Goal: Task Accomplishment & Management: Use online tool/utility

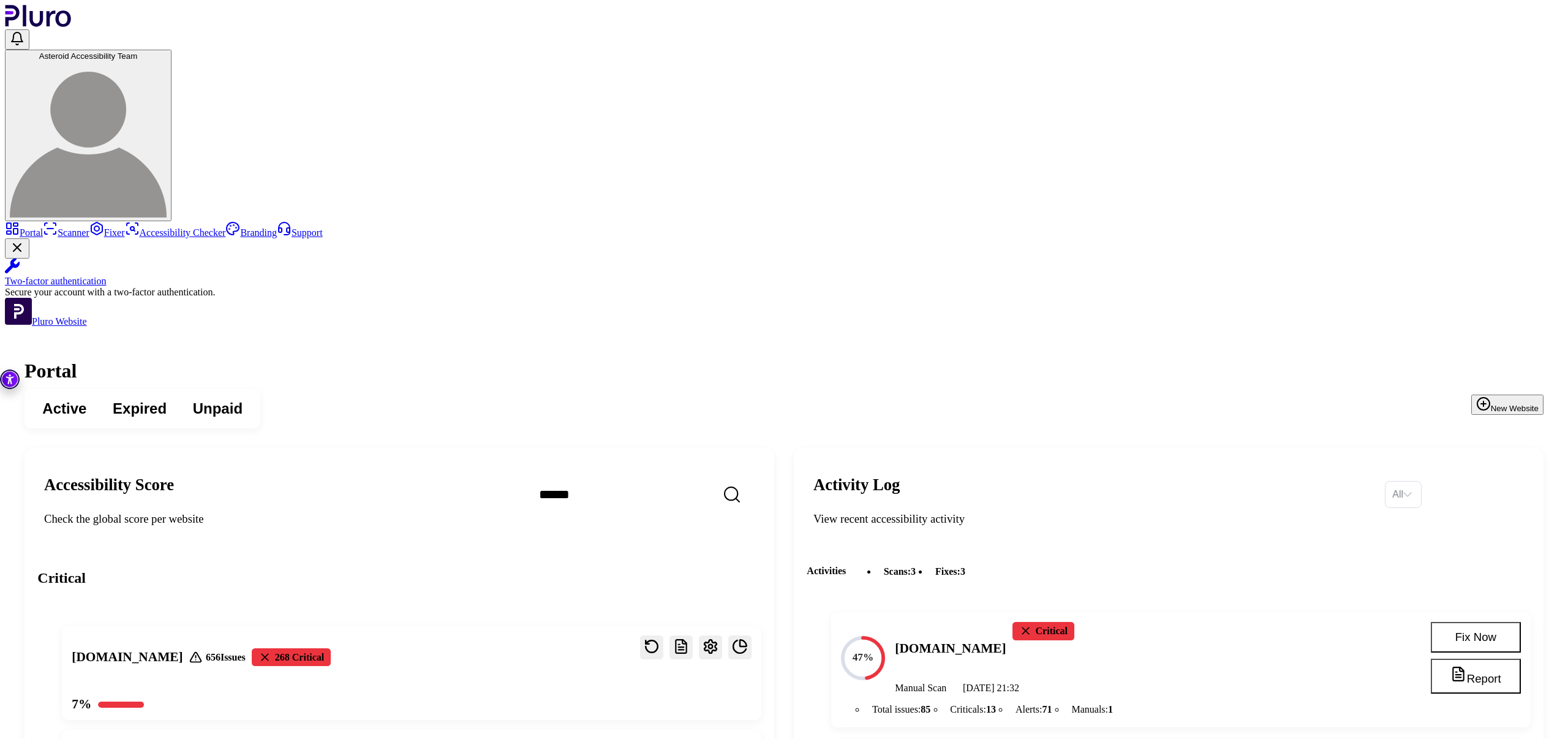
click at [89, 227] on link "Scanner" at bounding box center [66, 233] width 47 height 10
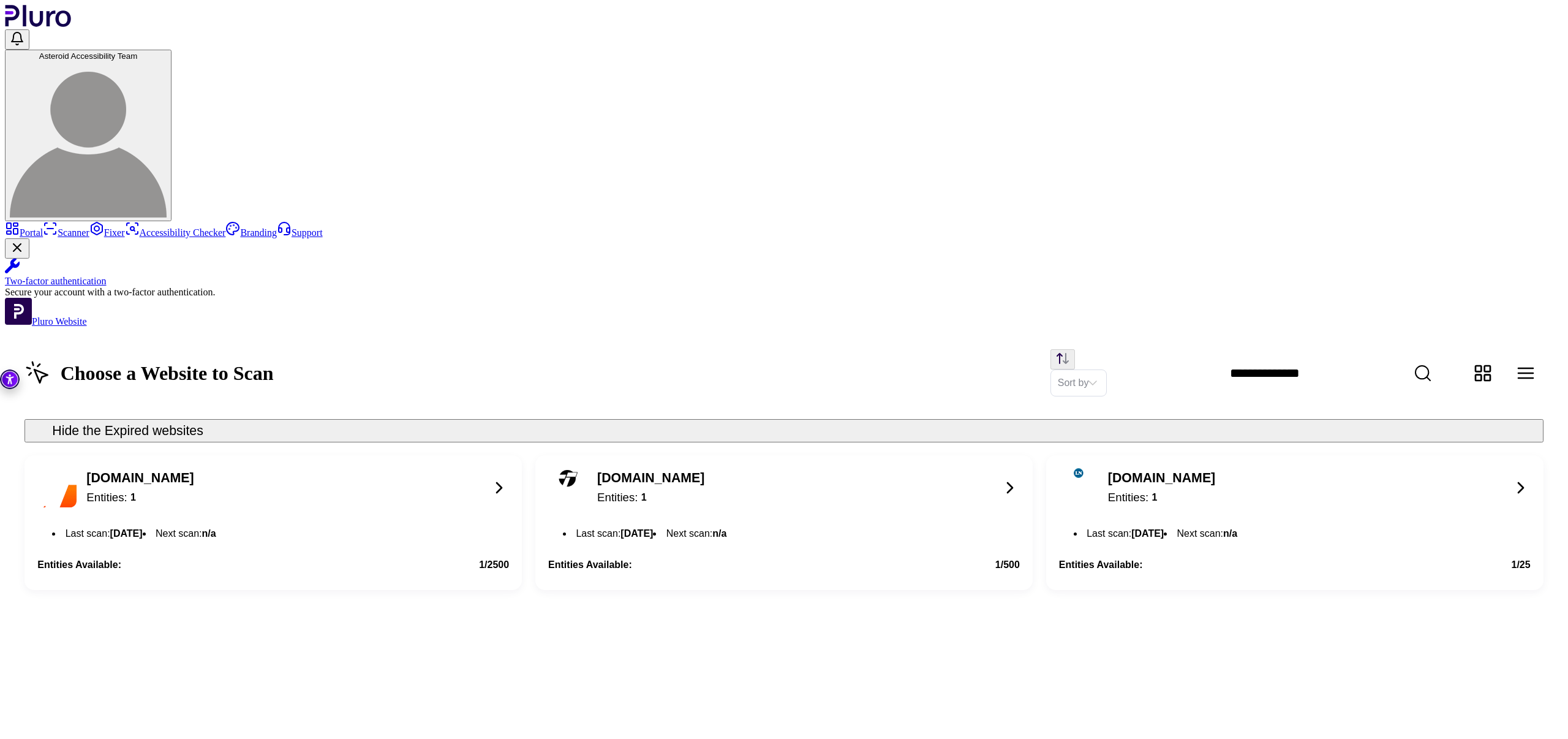
click at [501, 482] on icon at bounding box center [499, 487] width 5 height 9
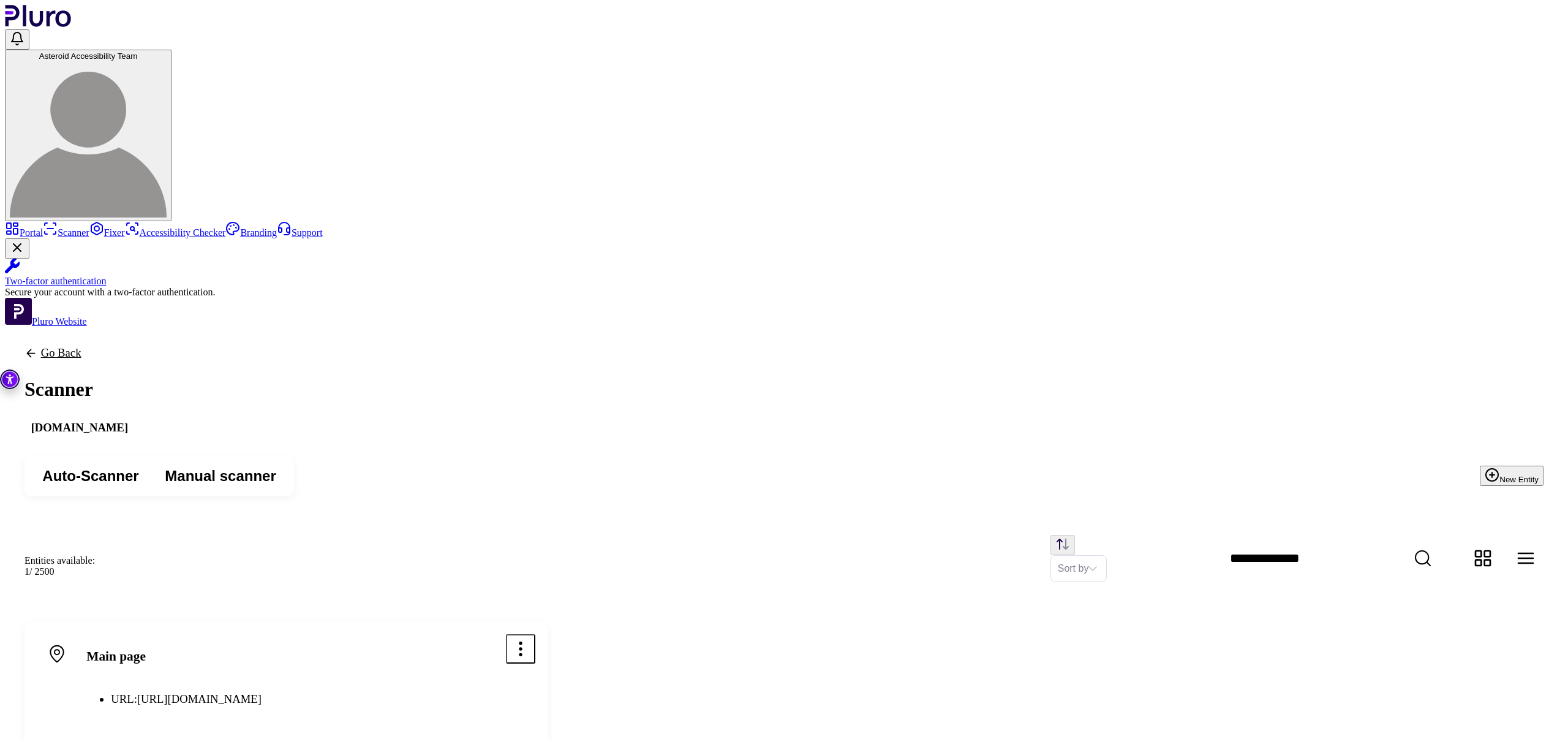
click at [536, 738] on button "Scan" at bounding box center [511, 752] width 49 height 27
click at [530, 639] on icon "Open options menu" at bounding box center [520, 648] width 20 height 20
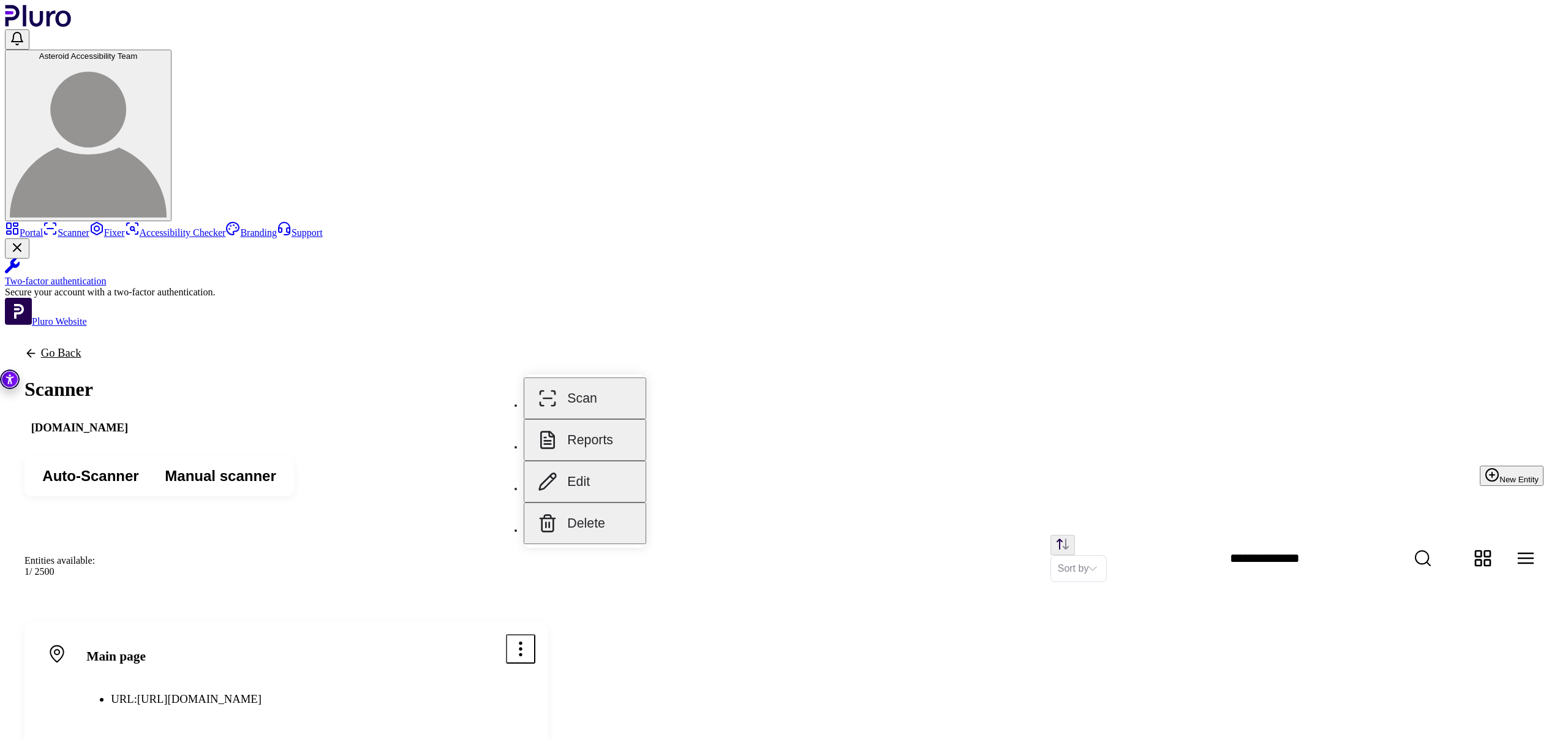
click at [598, 435] on button "Reports" at bounding box center [585, 440] width 123 height 41
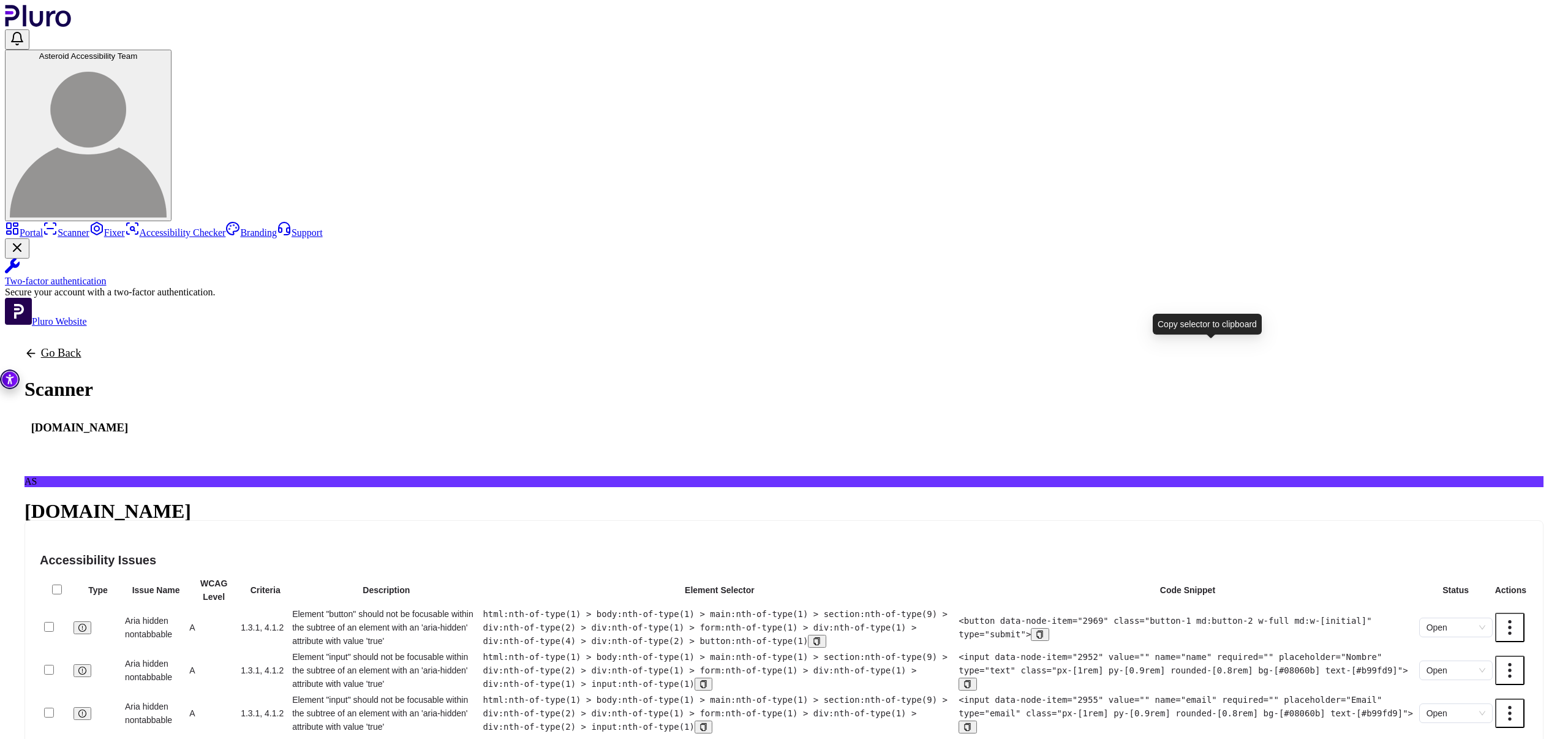
click at [820, 637] on icon "copy" at bounding box center [817, 641] width 6 height 8
click at [132, 563] on span "Critical" at bounding box center [119, 568] width 25 height 9
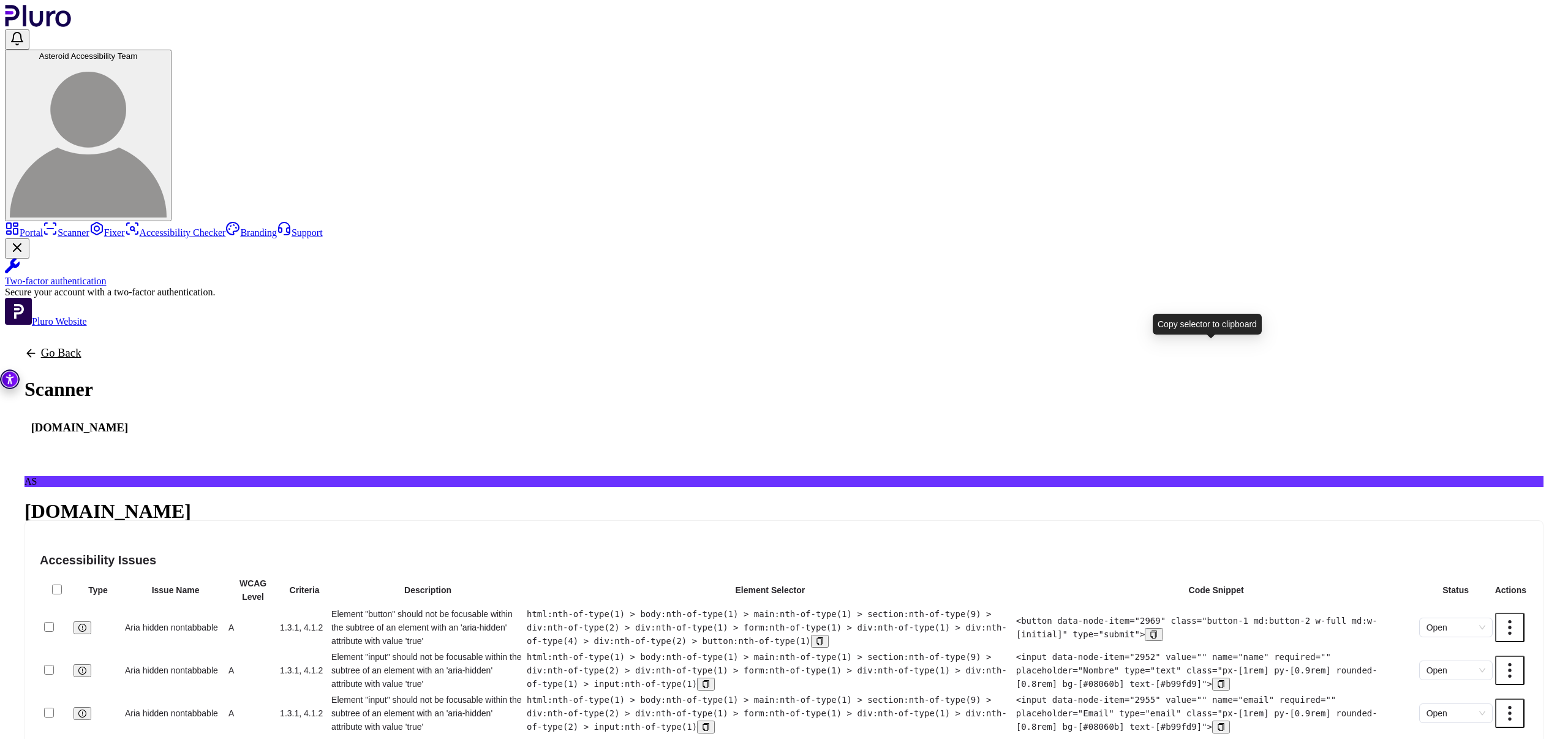
click at [823, 637] on icon "copy" at bounding box center [820, 641] width 6 height 8
drag, startPoint x: 780, startPoint y: 343, endPoint x: 976, endPoint y: 357, distance: 196.5
click at [525, 606] on td "Element "button" should not be focusable within the subtree of an element with …" at bounding box center [427, 626] width 194 height 41
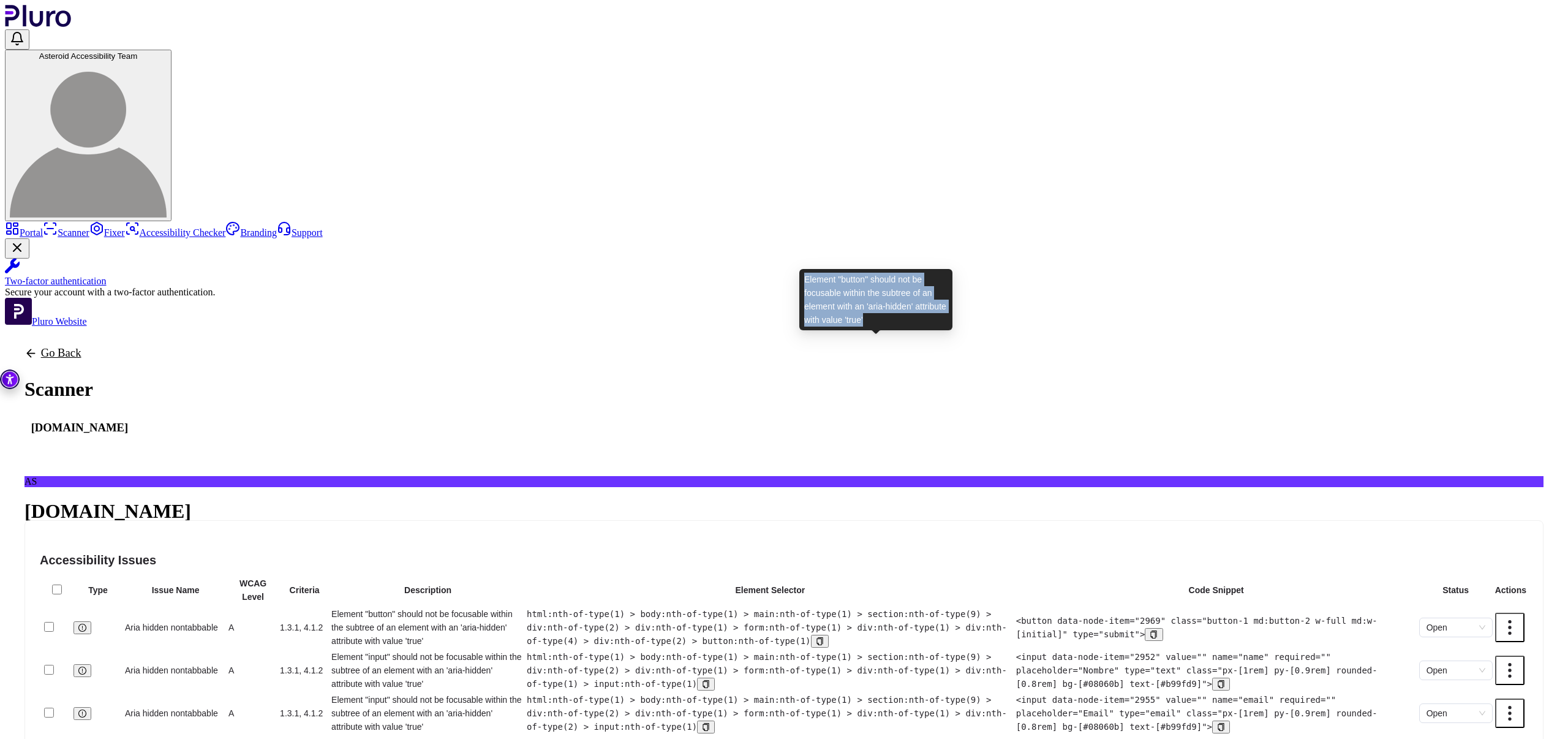
drag, startPoint x: 805, startPoint y: 279, endPoint x: 910, endPoint y: 317, distance: 111.7
click at [910, 317] on div "Element "button" should not be focusable within the subtree of an element with …" at bounding box center [876, 299] width 153 height 61
copy div "Element "button" should not be focusable within the subtree of an element with …"
click at [710, 680] on icon "copy" at bounding box center [706, 684] width 8 height 8
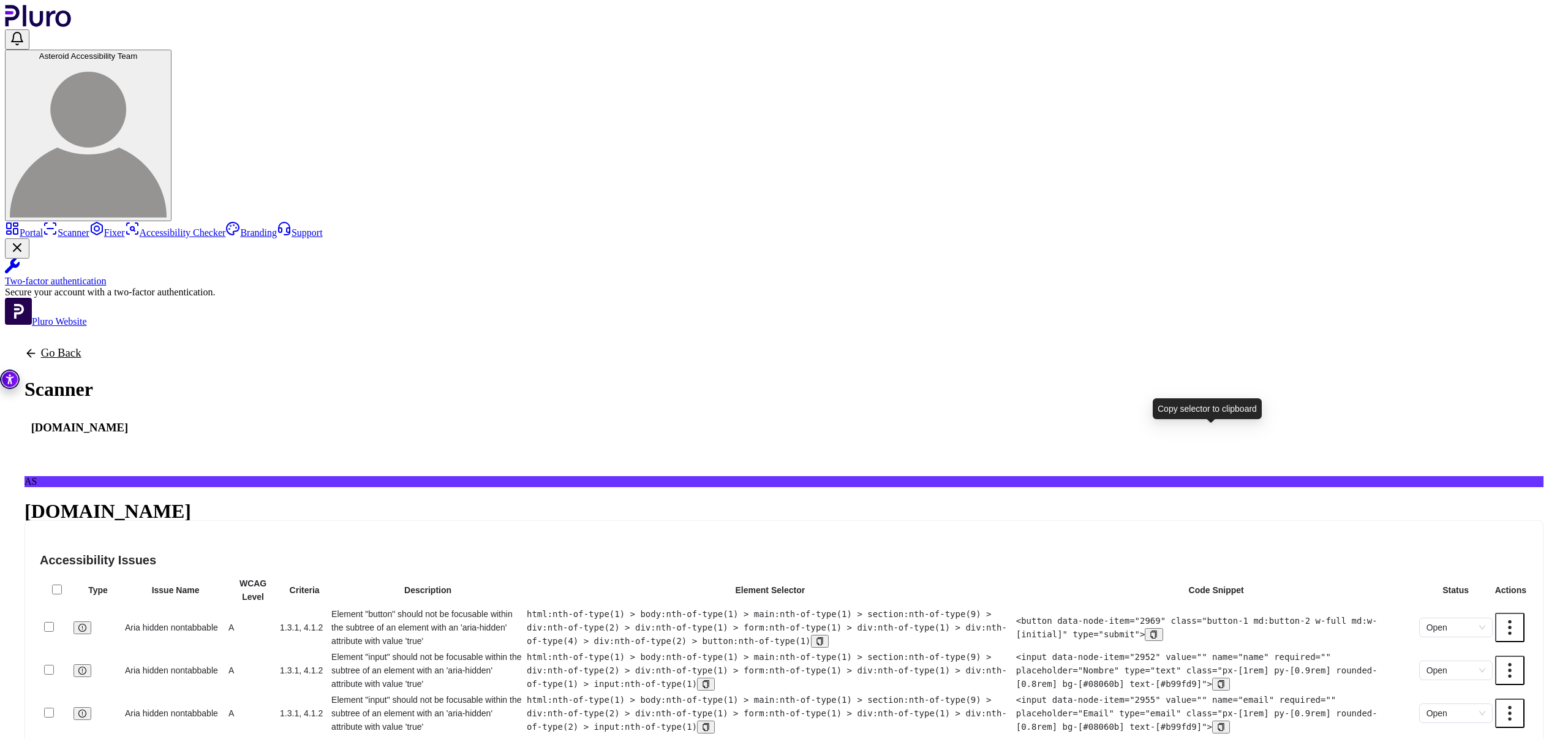
click at [715, 720] on button "Copy selector to clipboard" at bounding box center [706, 727] width 17 height 13
click at [89, 227] on link "Scanner" at bounding box center [66, 233] width 47 height 10
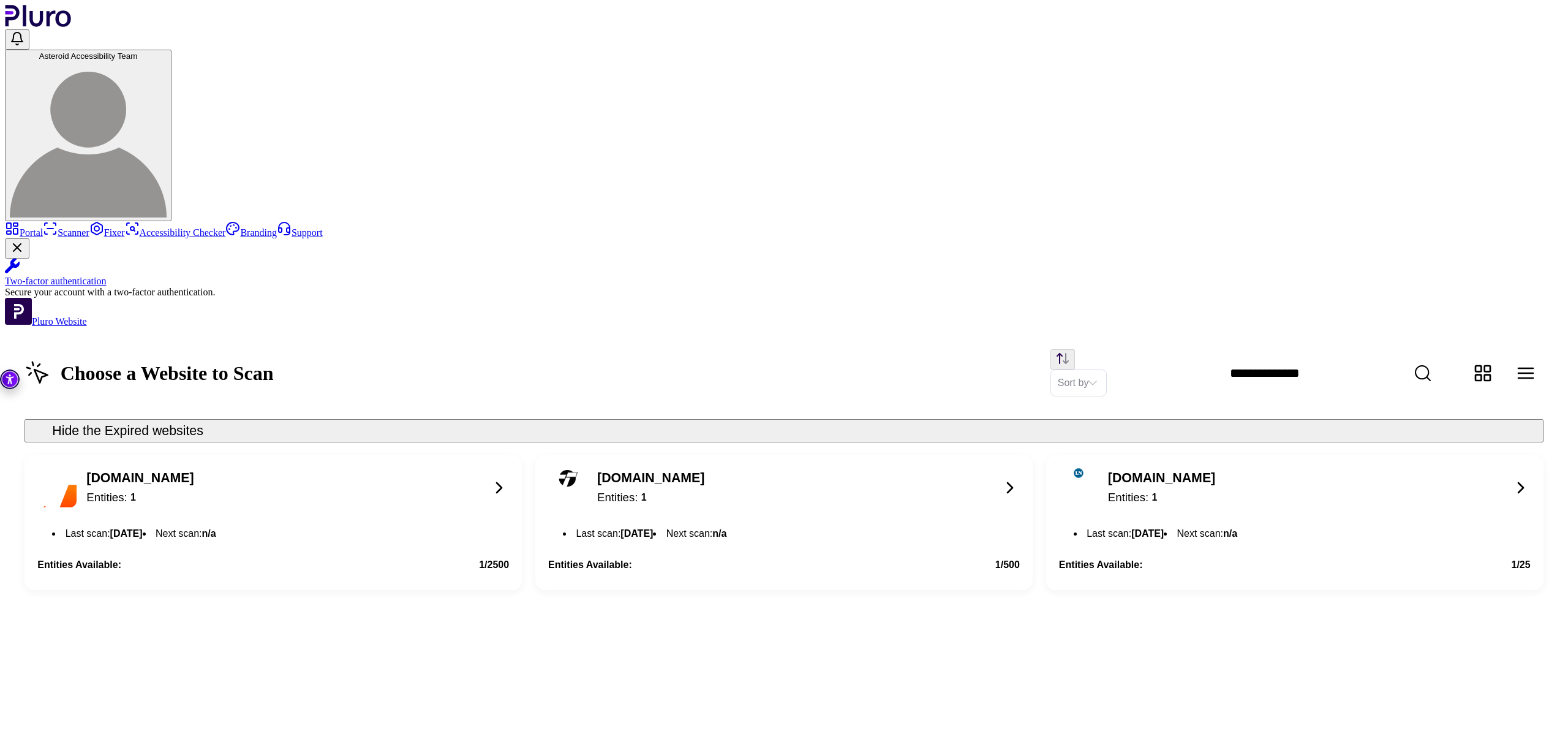
click at [509, 477] on icon at bounding box center [498, 487] width 20 height 20
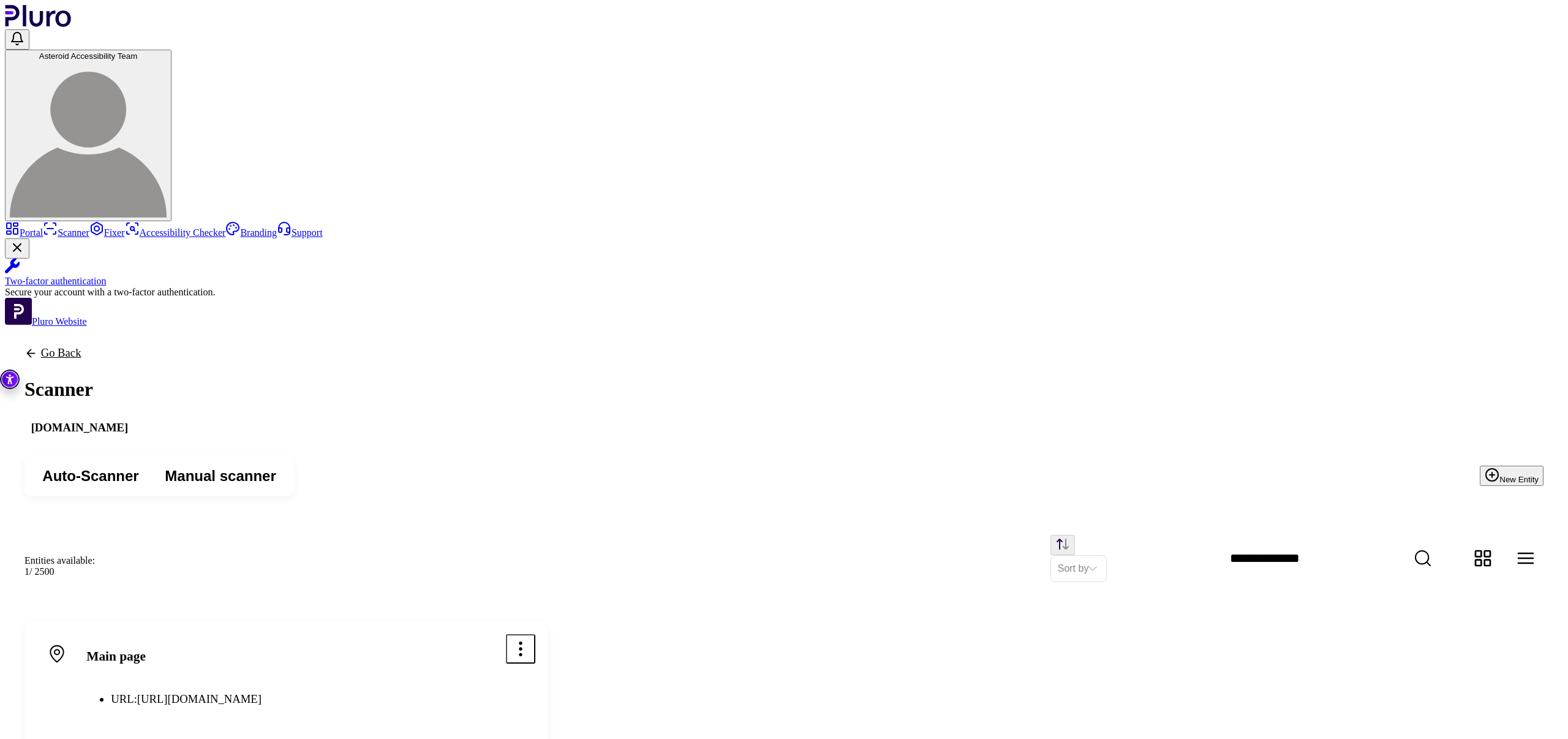
click at [536, 738] on button "Scan" at bounding box center [511, 752] width 49 height 27
click at [530, 639] on icon "Open options menu" at bounding box center [520, 648] width 20 height 20
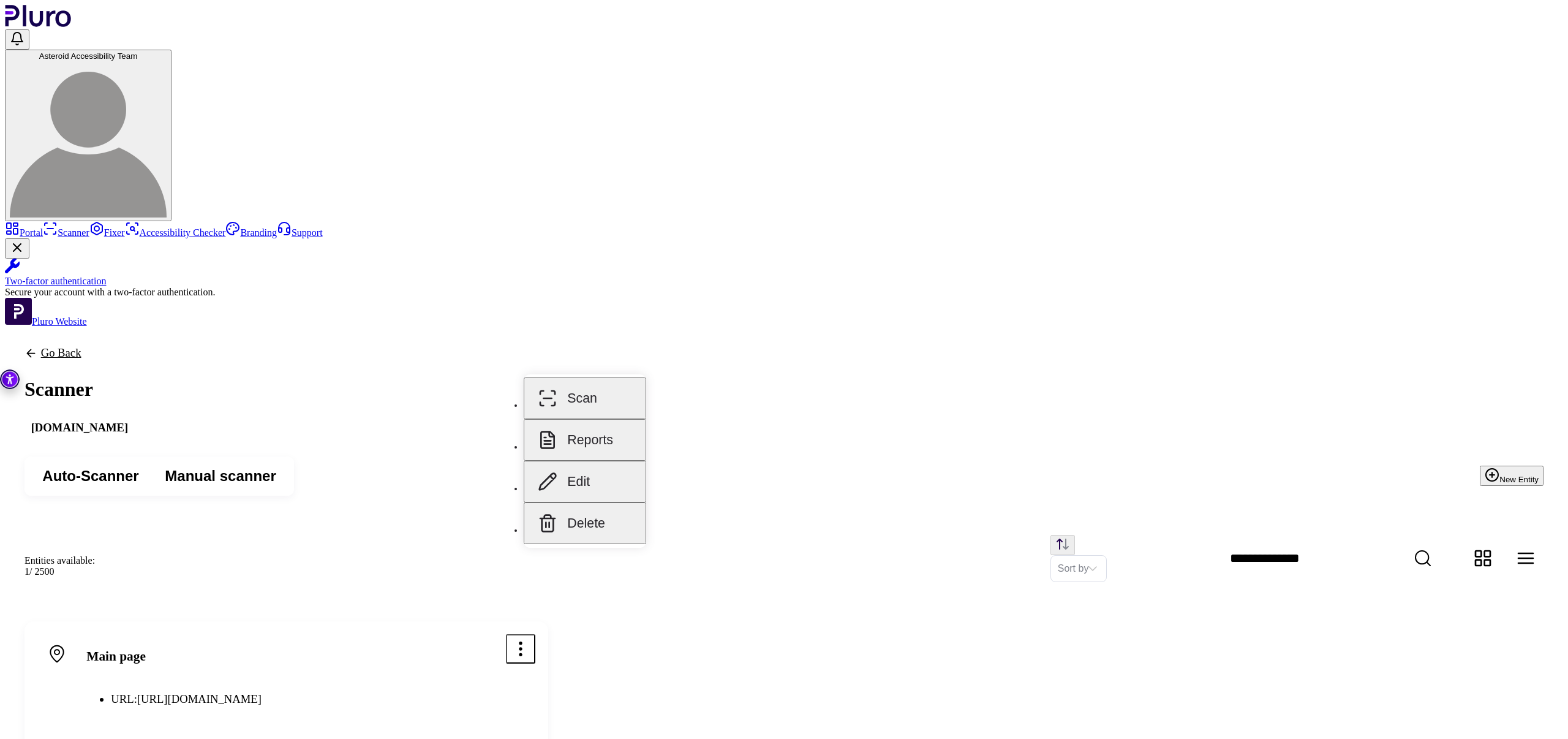
click at [831, 437] on div "Auto-Scanner Manual scanner New Entity" at bounding box center [784, 476] width 1558 height 78
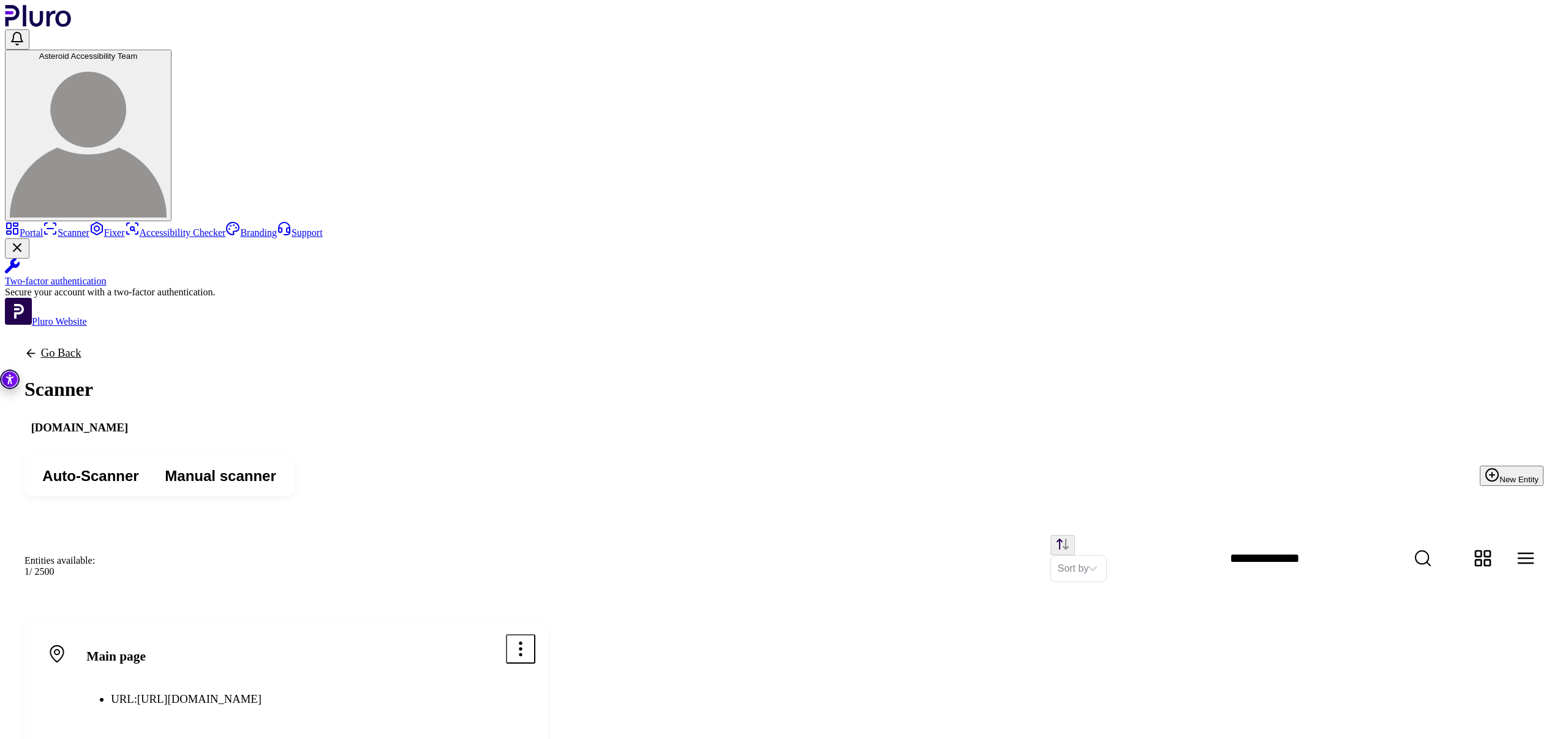
click at [530, 639] on icon "Open options menu" at bounding box center [520, 648] width 20 height 20
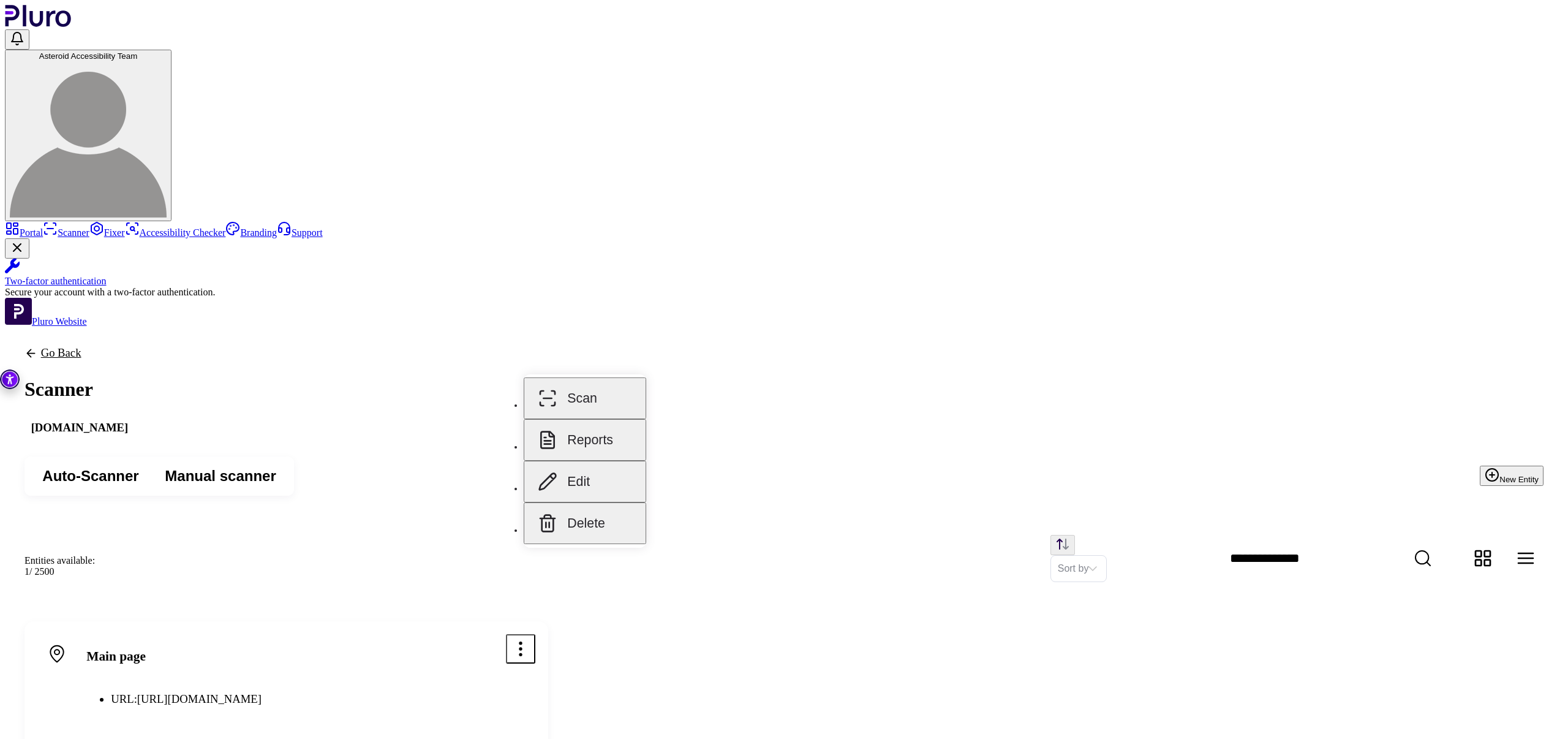
click at [597, 423] on button "Reports" at bounding box center [585, 440] width 123 height 41
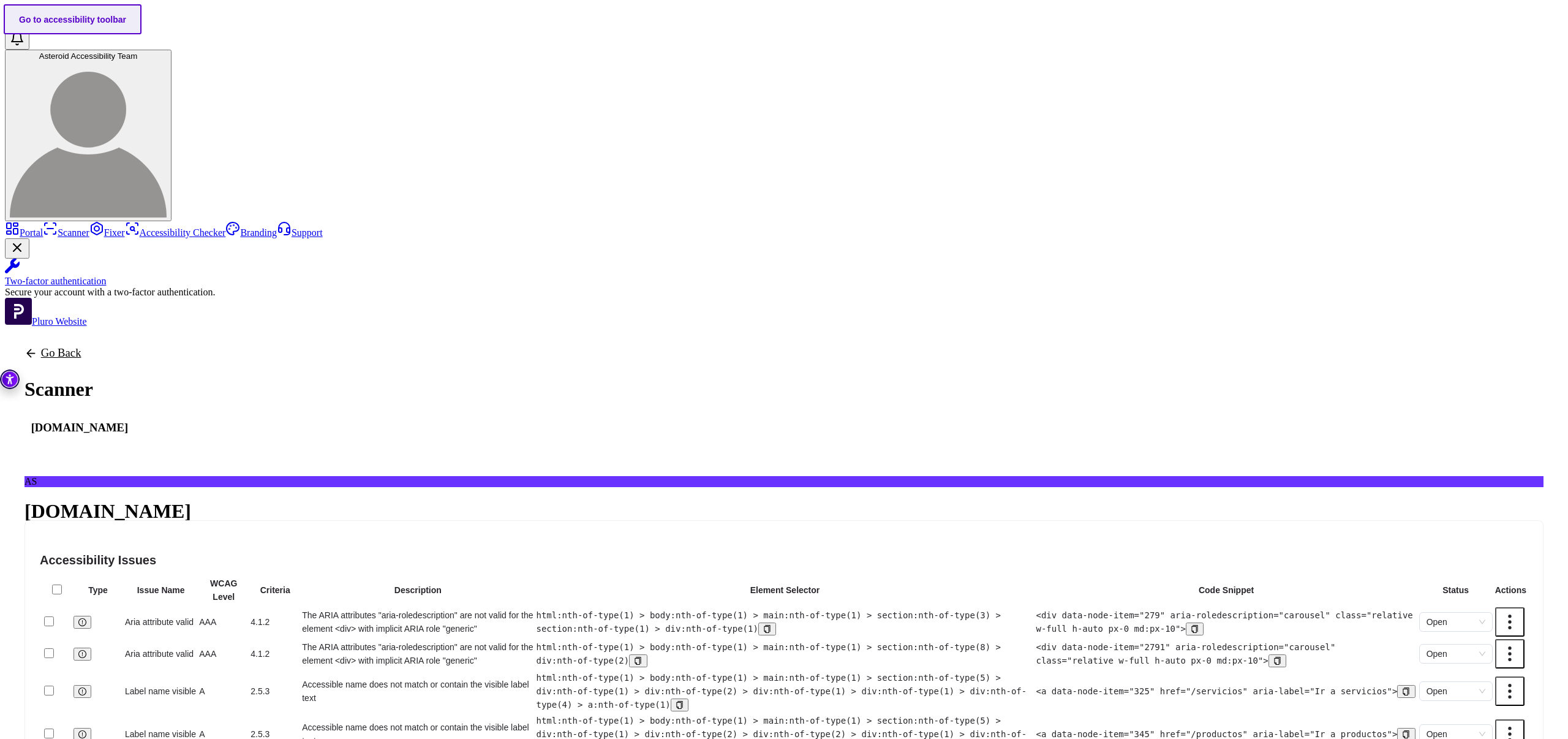
scroll to position [516, 0]
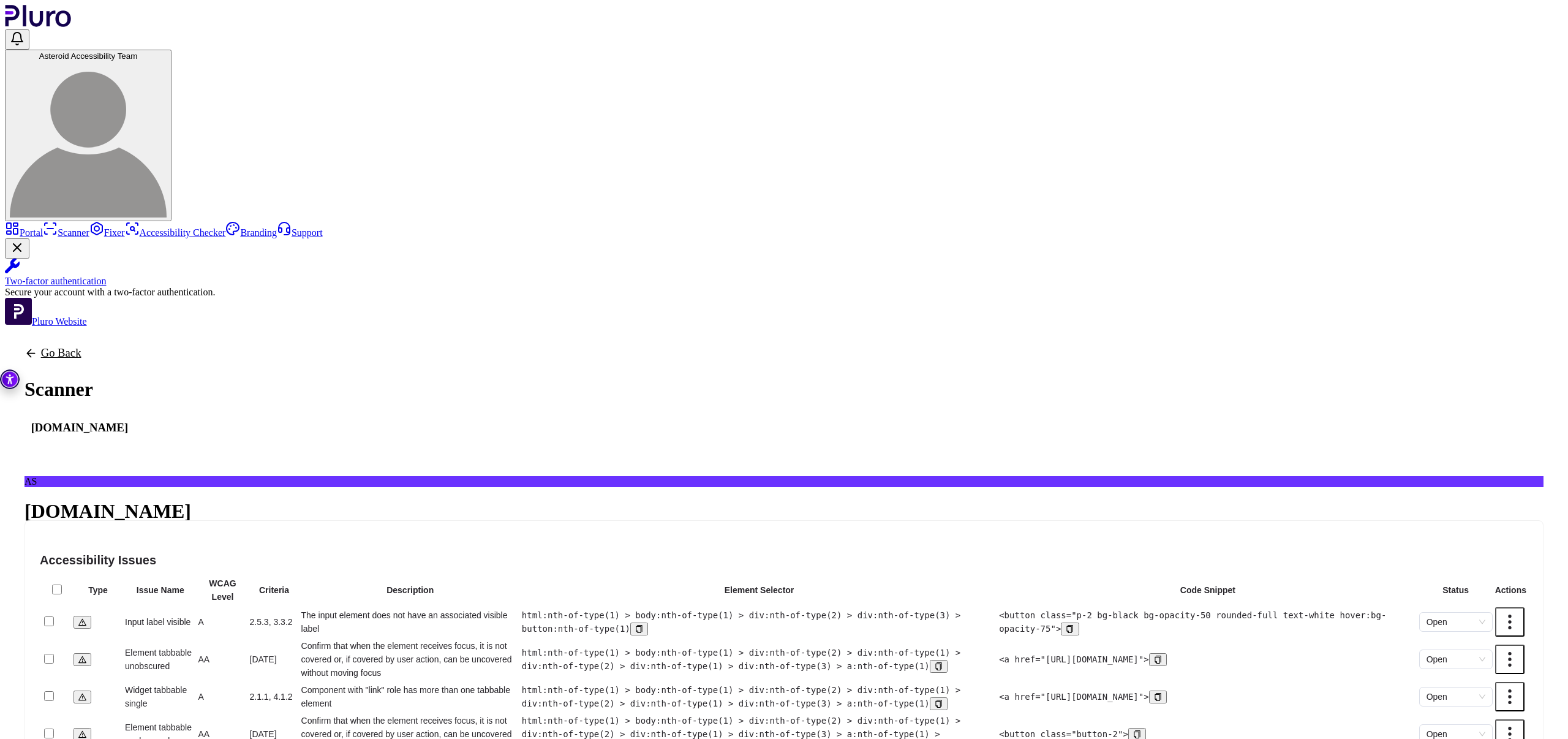
scroll to position [493, 0]
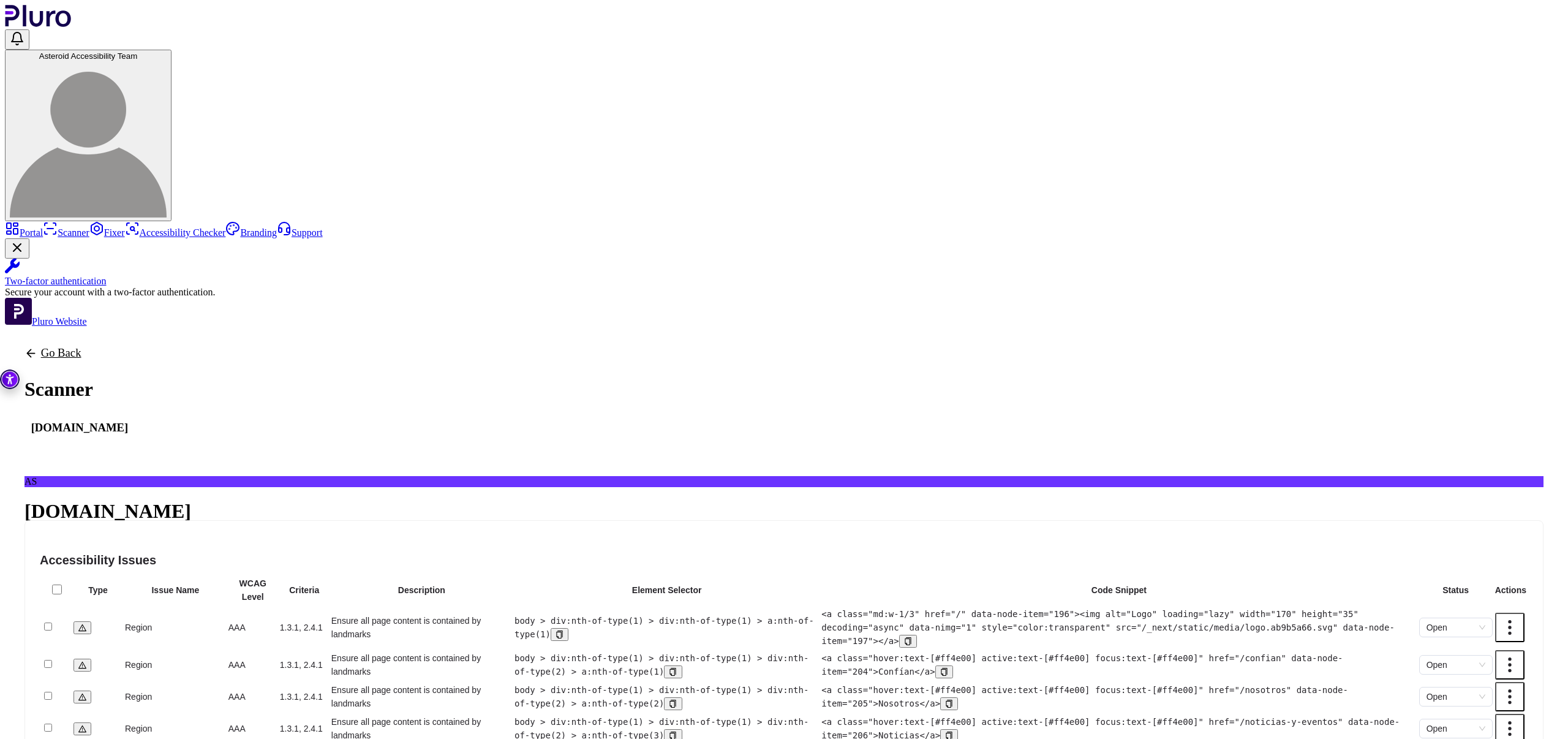
scroll to position [297, 0]
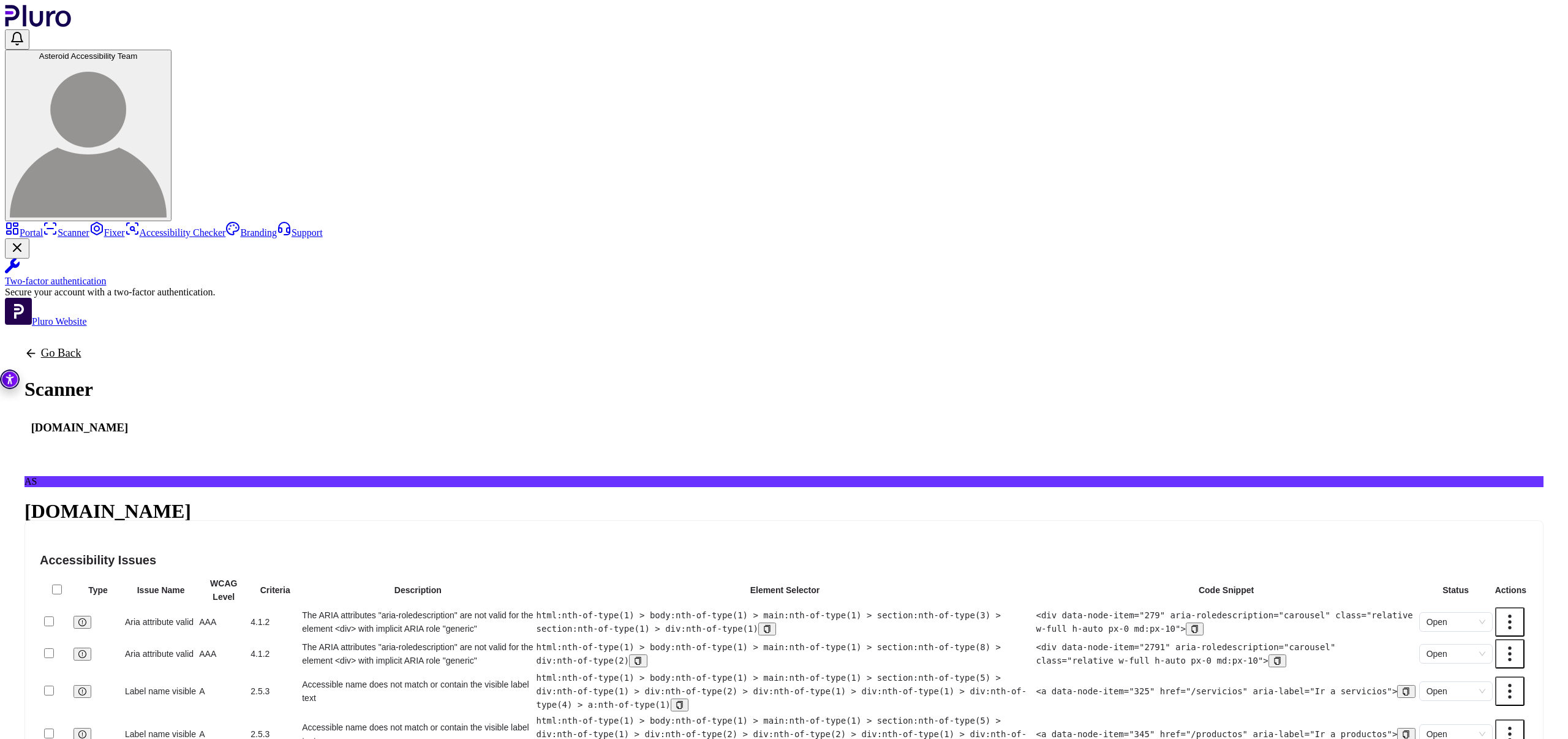
scroll to position [0, 0]
click at [131, 562] on button "9 Critical" at bounding box center [108, 568] width 46 height 12
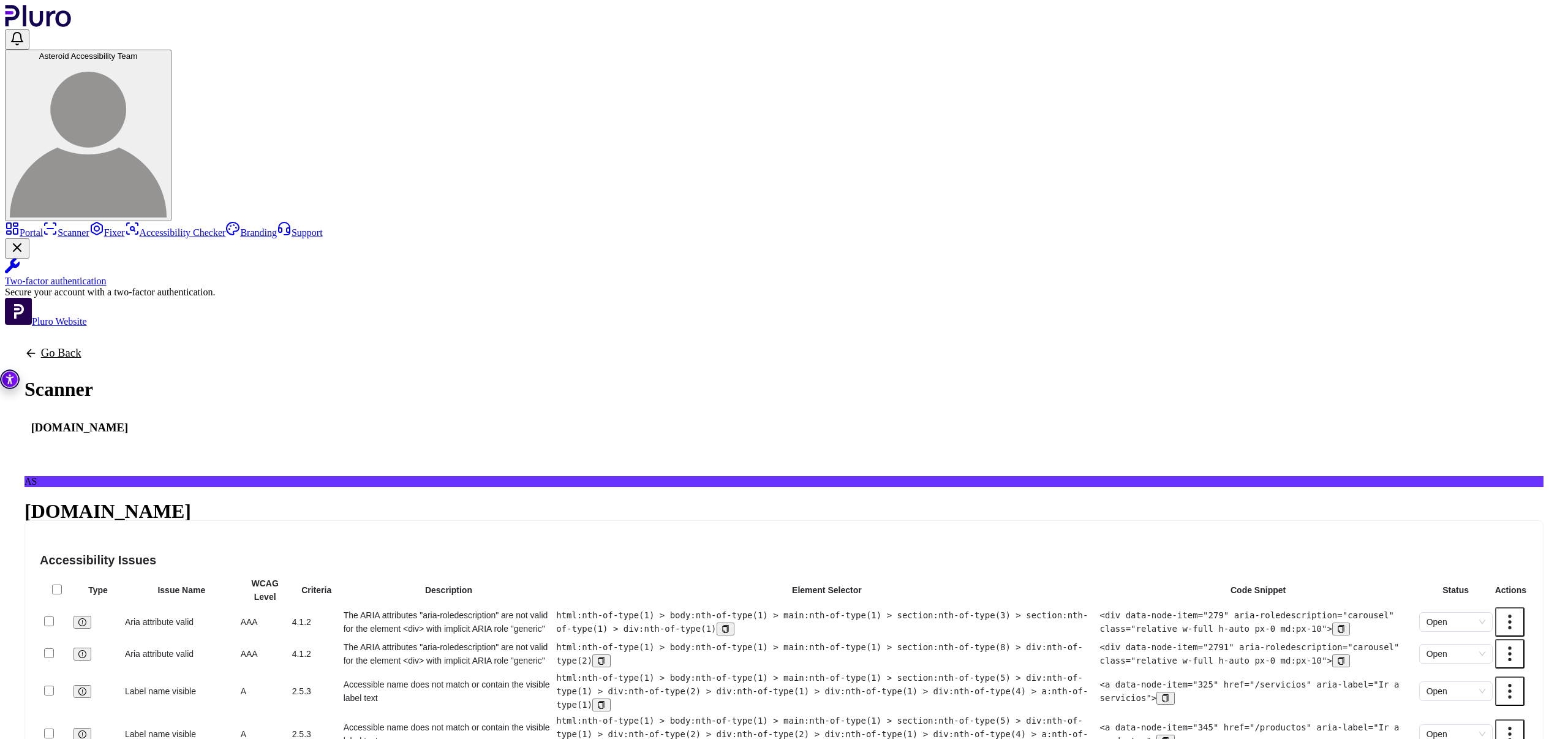
scroll to position [44, 0]
click at [728, 625] on icon "copy" at bounding box center [725, 629] width 6 height 8
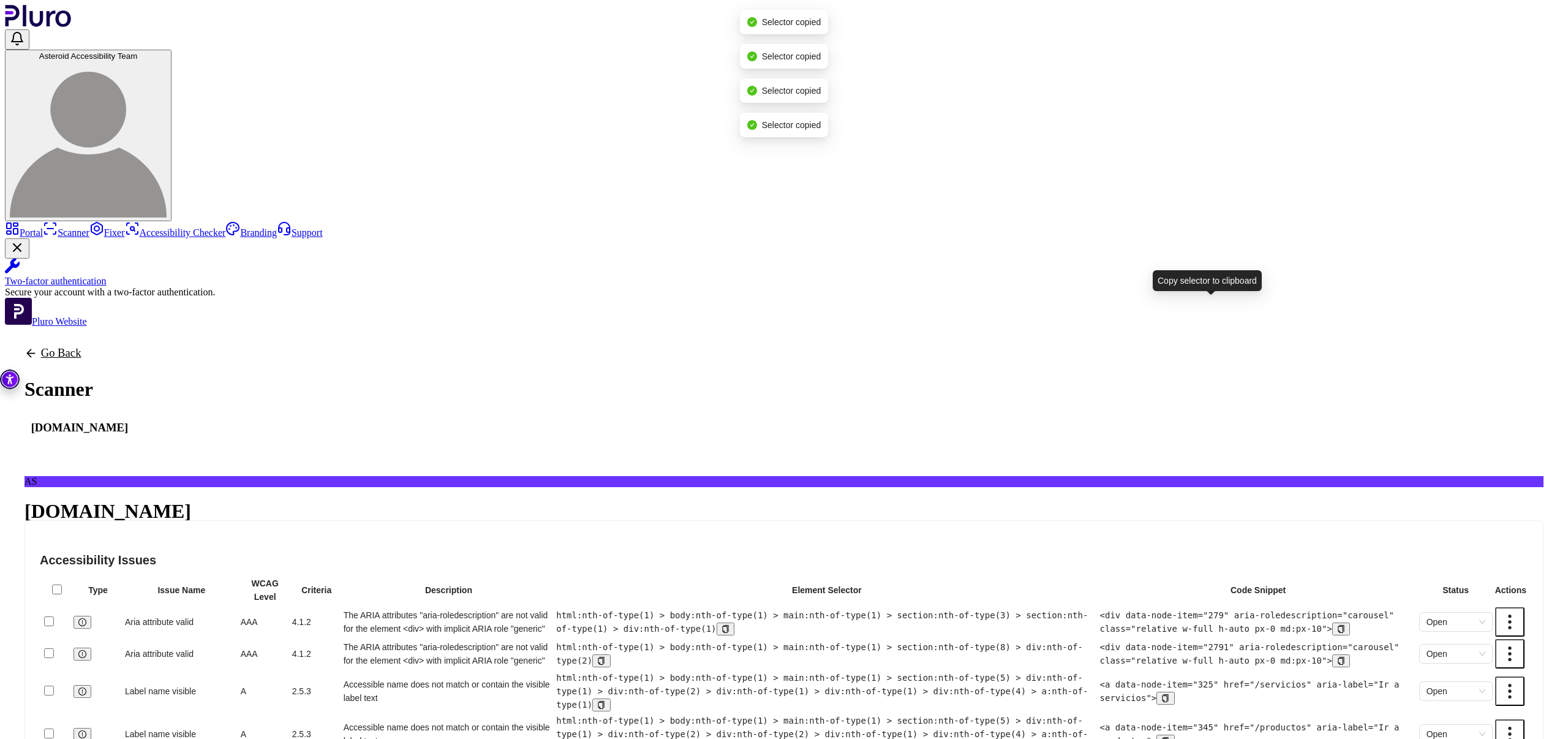
click at [728, 625] on icon "copy" at bounding box center [725, 629] width 6 height 8
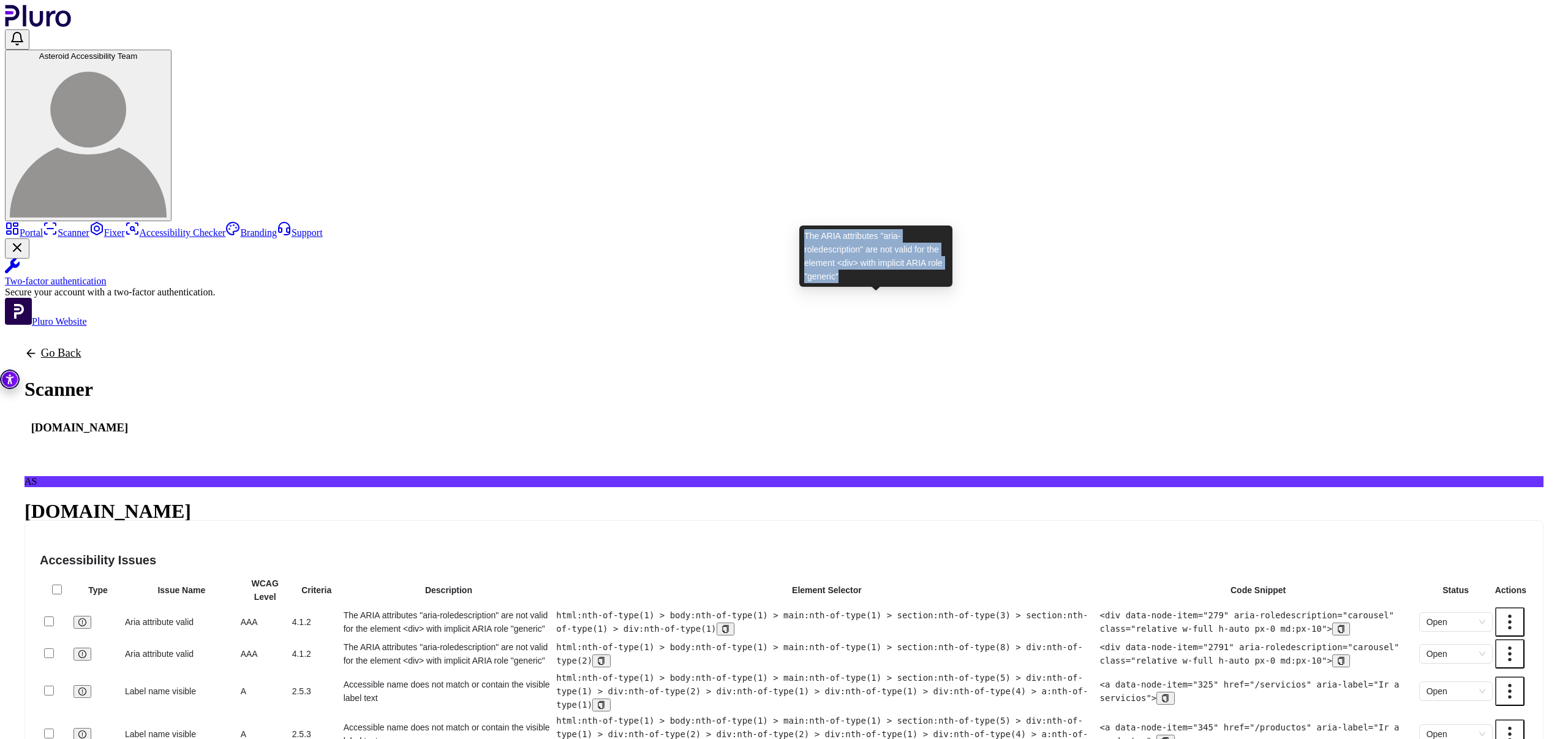
drag, startPoint x: 806, startPoint y: 235, endPoint x: 898, endPoint y: 276, distance: 100.7
click at [898, 276] on div "The ARIA attributes "aria-roledescription" are not valid for the element <div> …" at bounding box center [876, 256] width 153 height 61
copy div "The ARIA attributes "aria-roledescription" are not valid for the element <div> …"
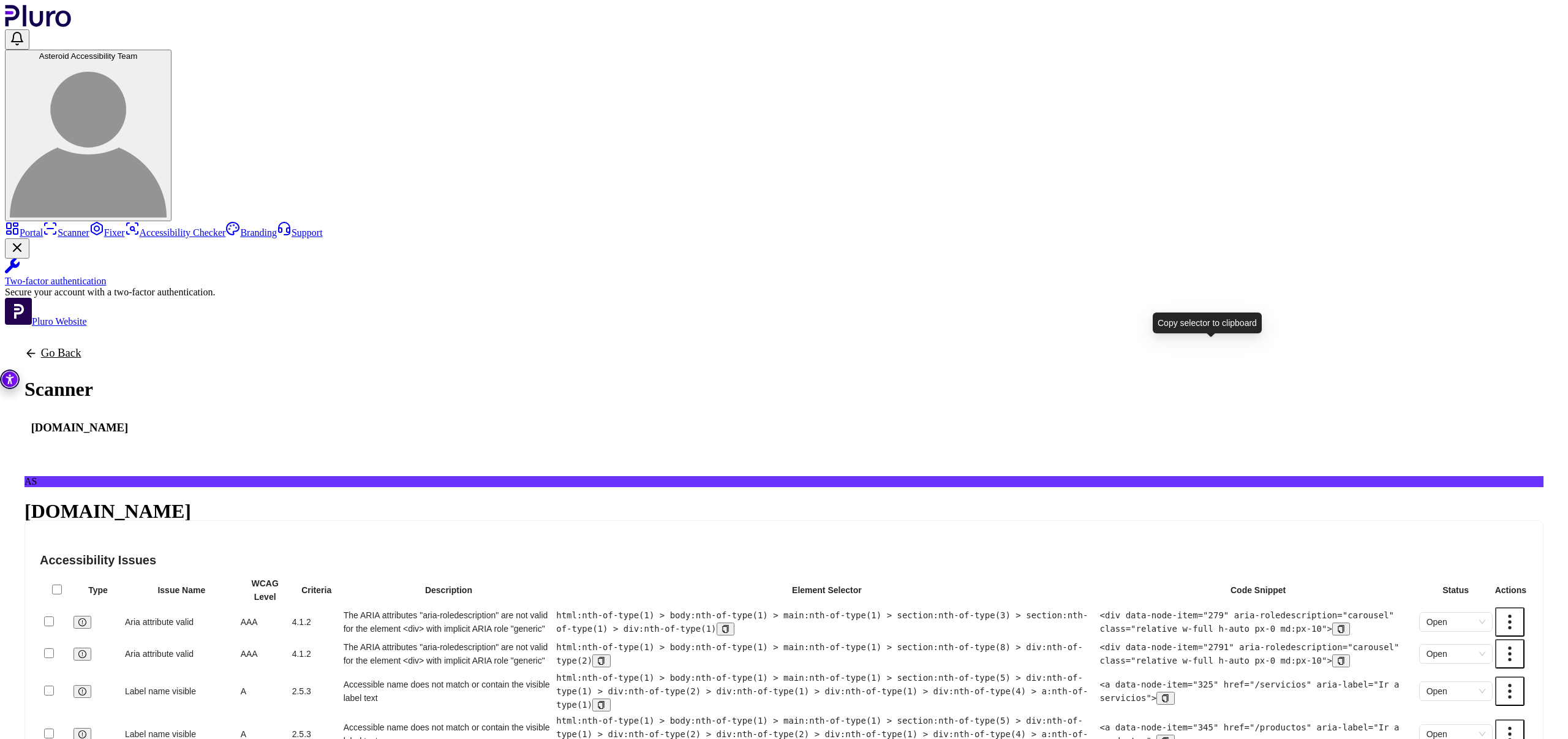
click at [605, 657] on icon "copy" at bounding box center [602, 661] width 6 height 8
click at [89, 227] on link "Scanner" at bounding box center [66, 233] width 47 height 10
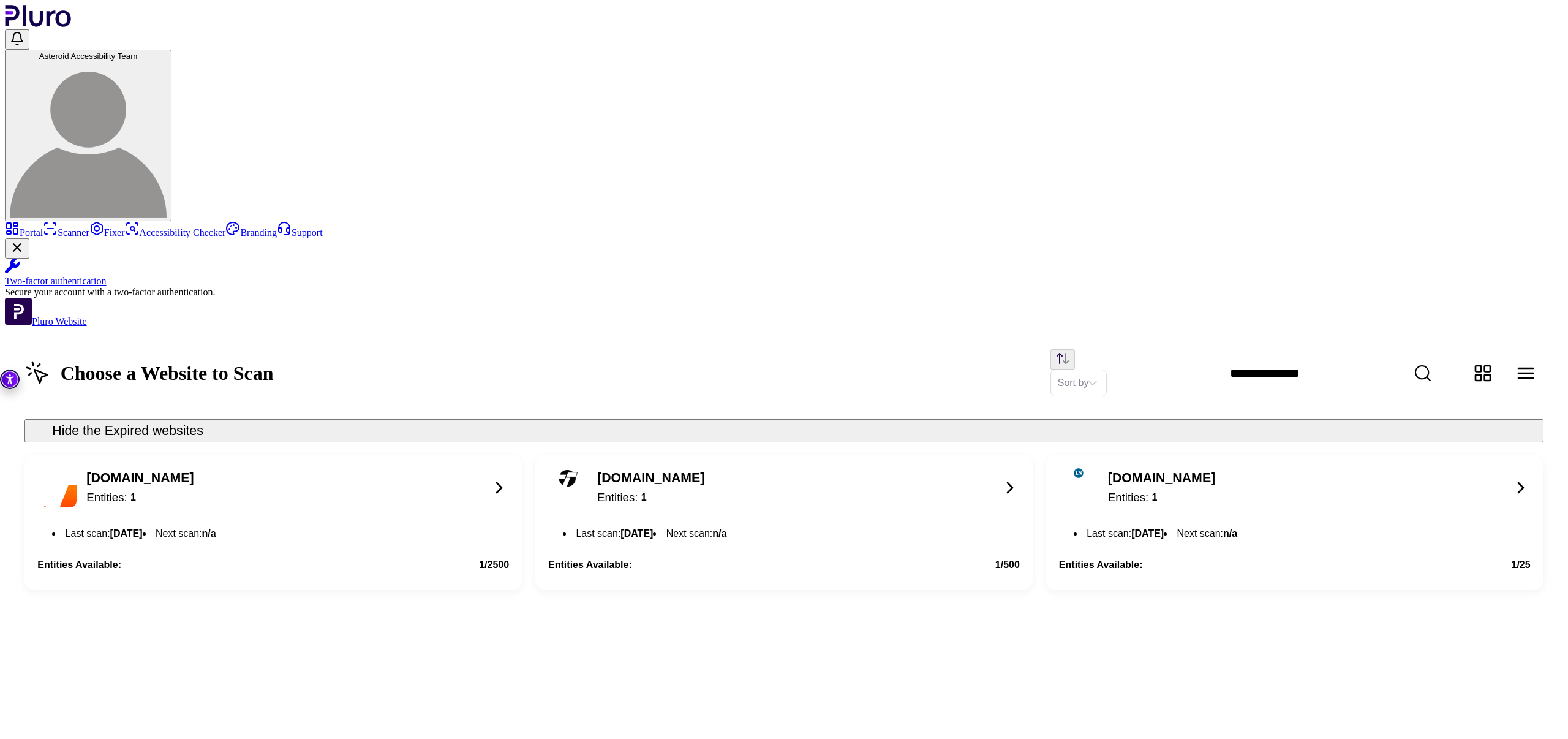
click at [509, 477] on icon at bounding box center [498, 487] width 20 height 20
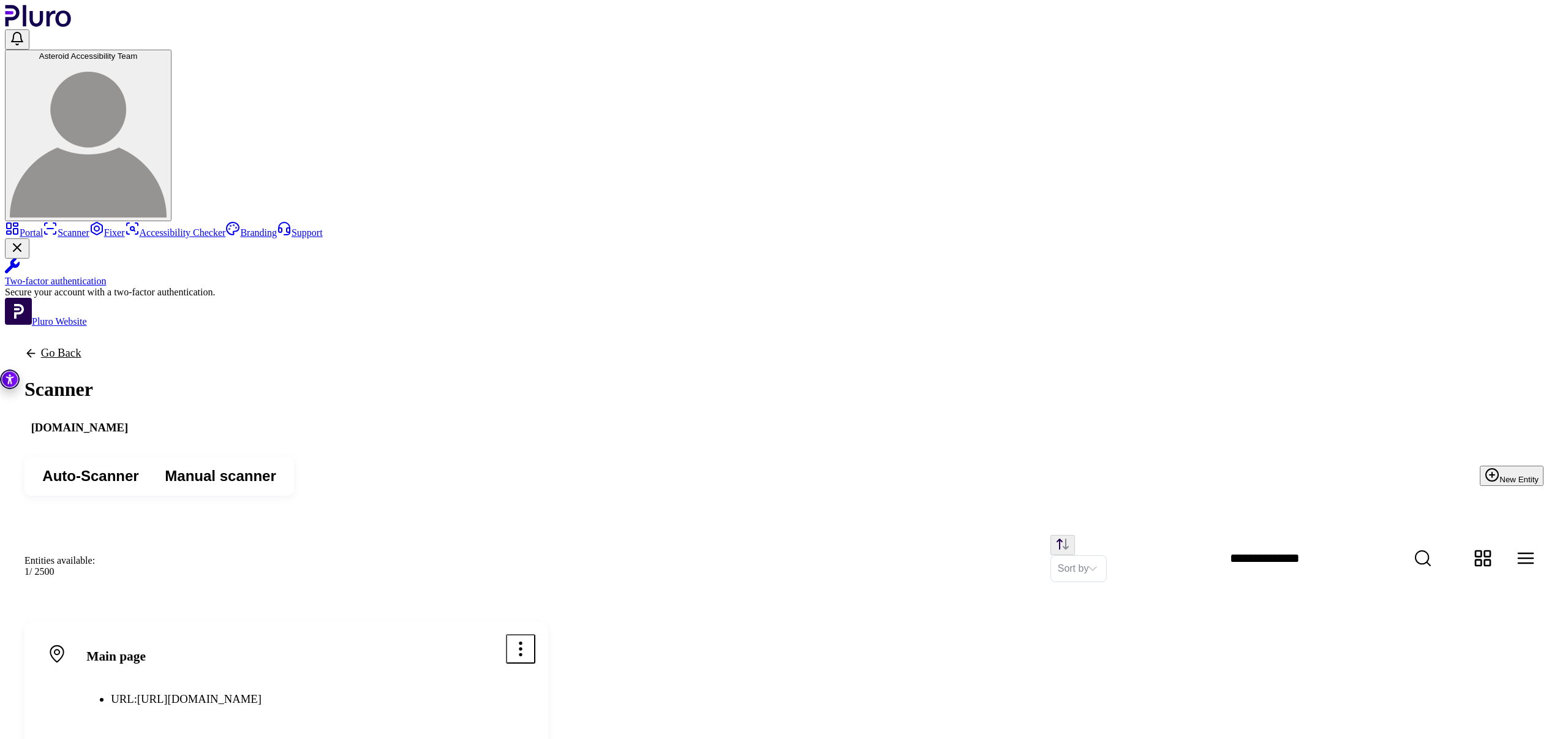
click at [536, 738] on button "Scan" at bounding box center [511, 752] width 49 height 27
click at [530, 639] on icon "Open options menu" at bounding box center [520, 648] width 20 height 20
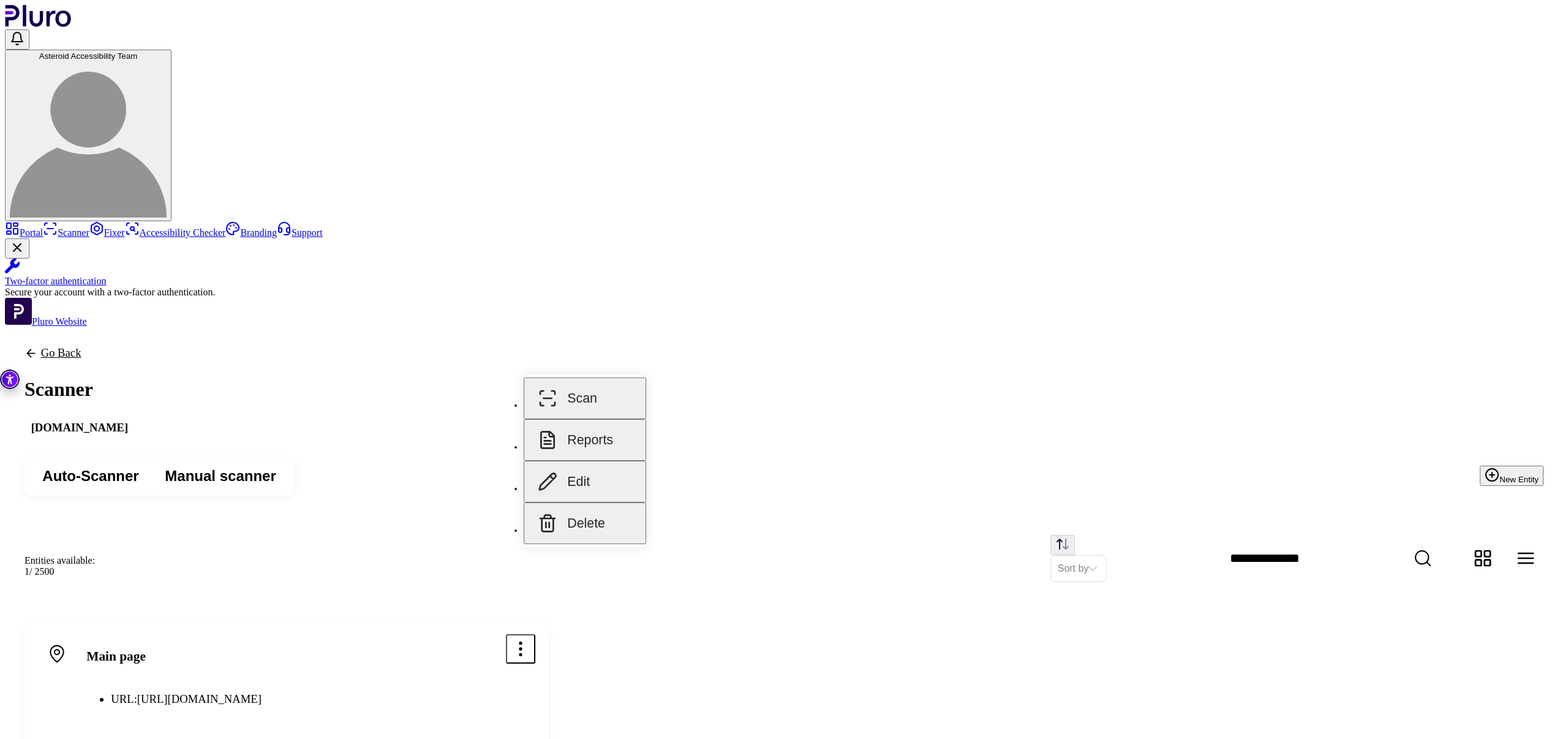
click at [594, 427] on button "Reports" at bounding box center [585, 440] width 123 height 41
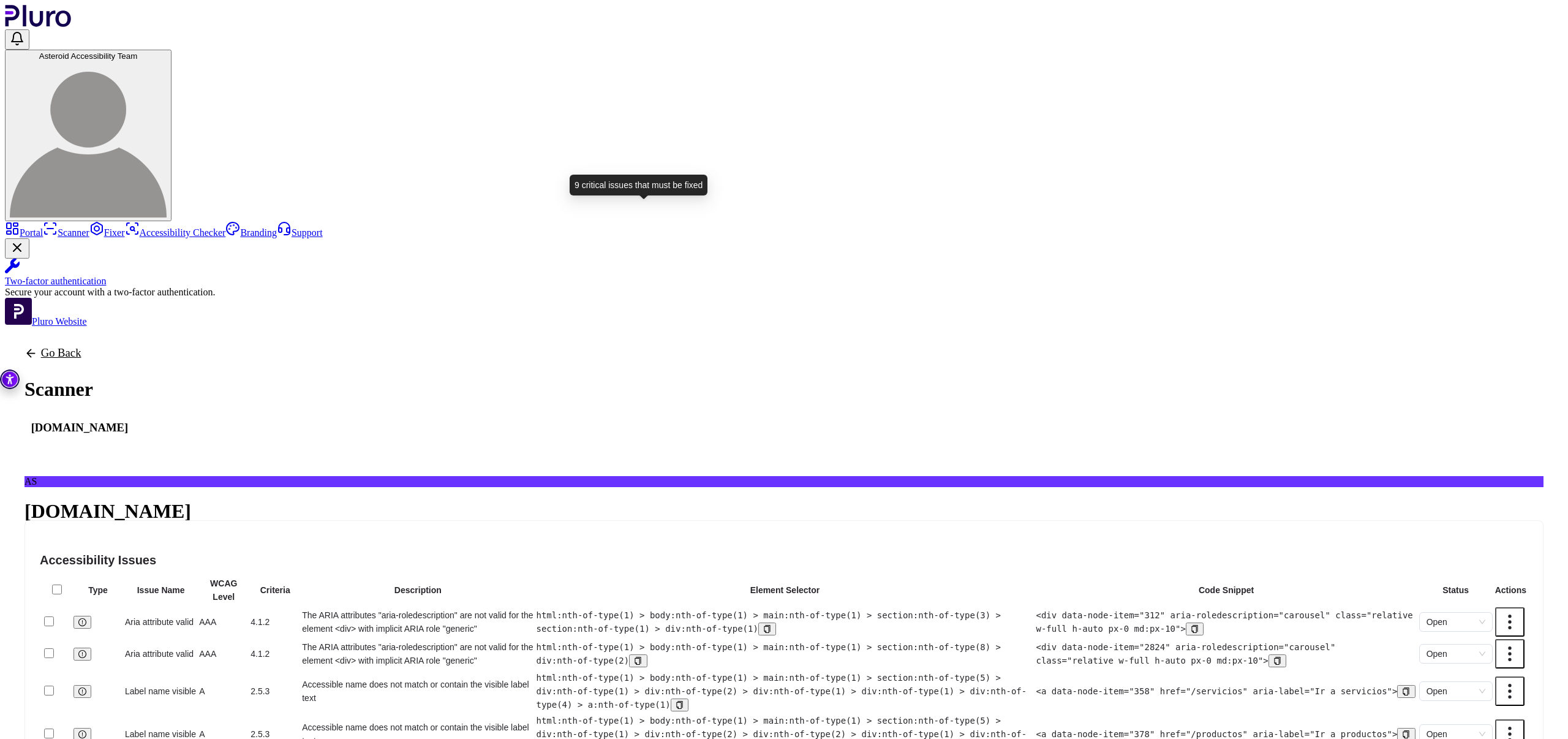
click at [127, 563] on span "Critical" at bounding box center [115, 568] width 25 height 9
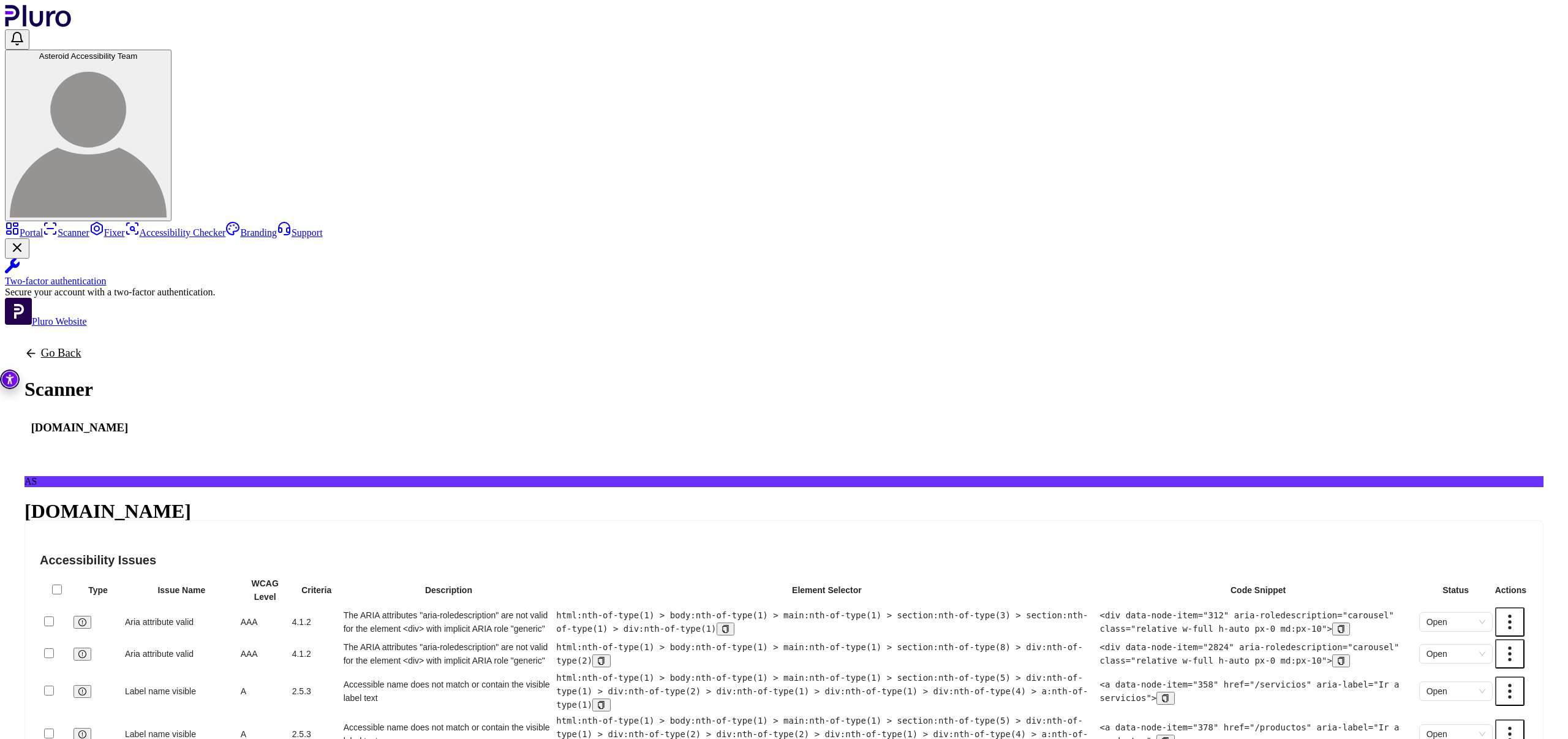
scroll to position [44, 0]
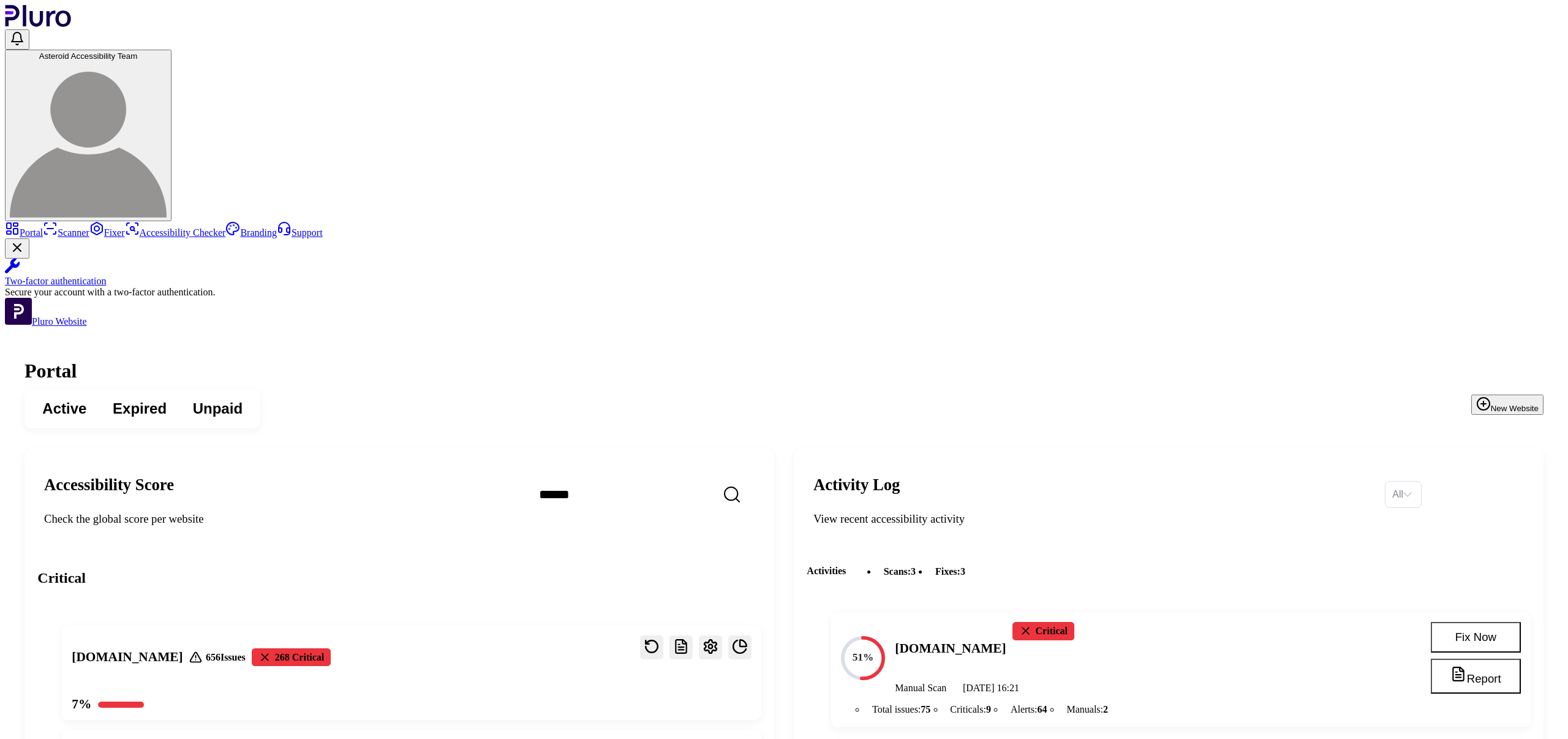
click at [85, 227] on link "Scanner" at bounding box center [66, 233] width 47 height 10
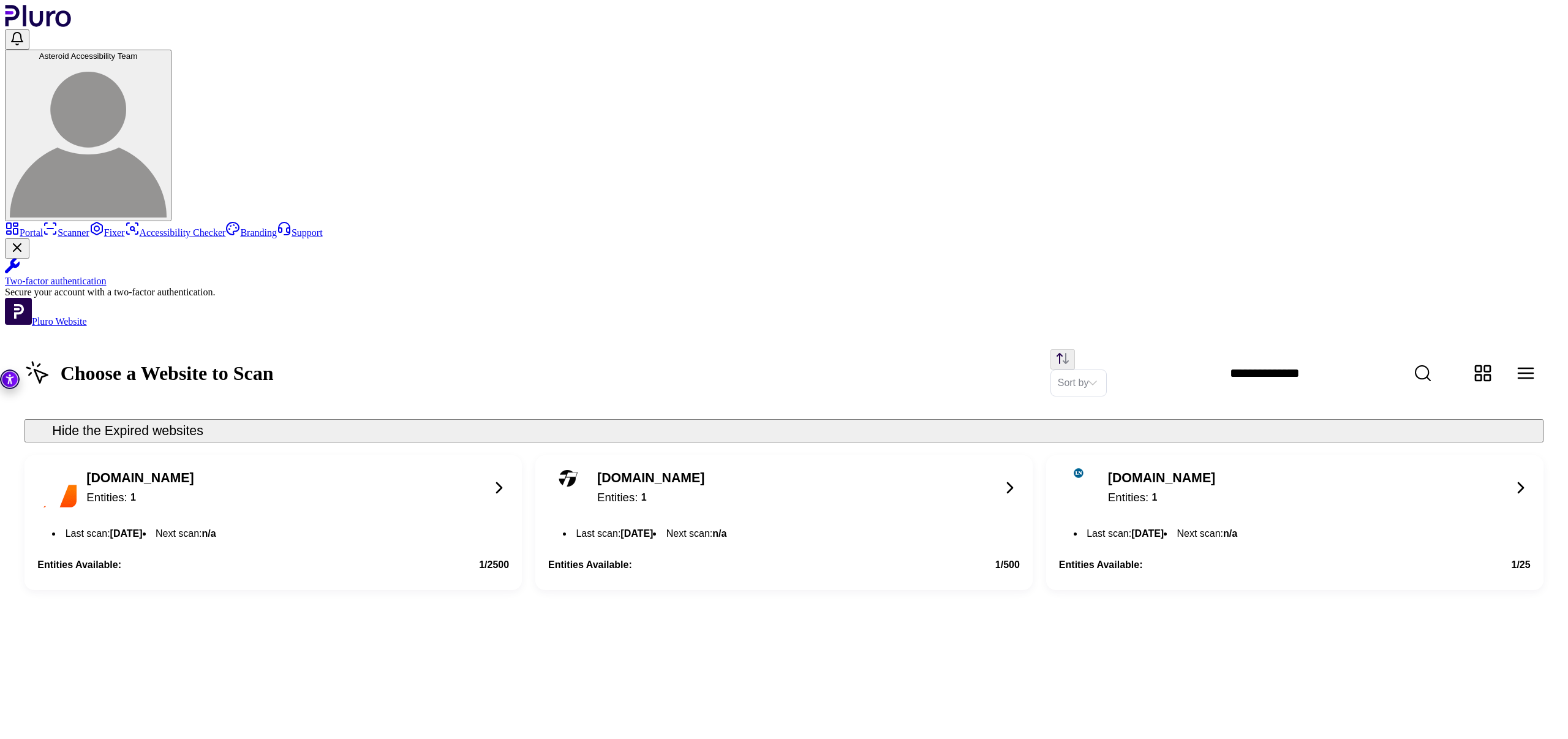
click at [509, 477] on icon at bounding box center [498, 487] width 20 height 20
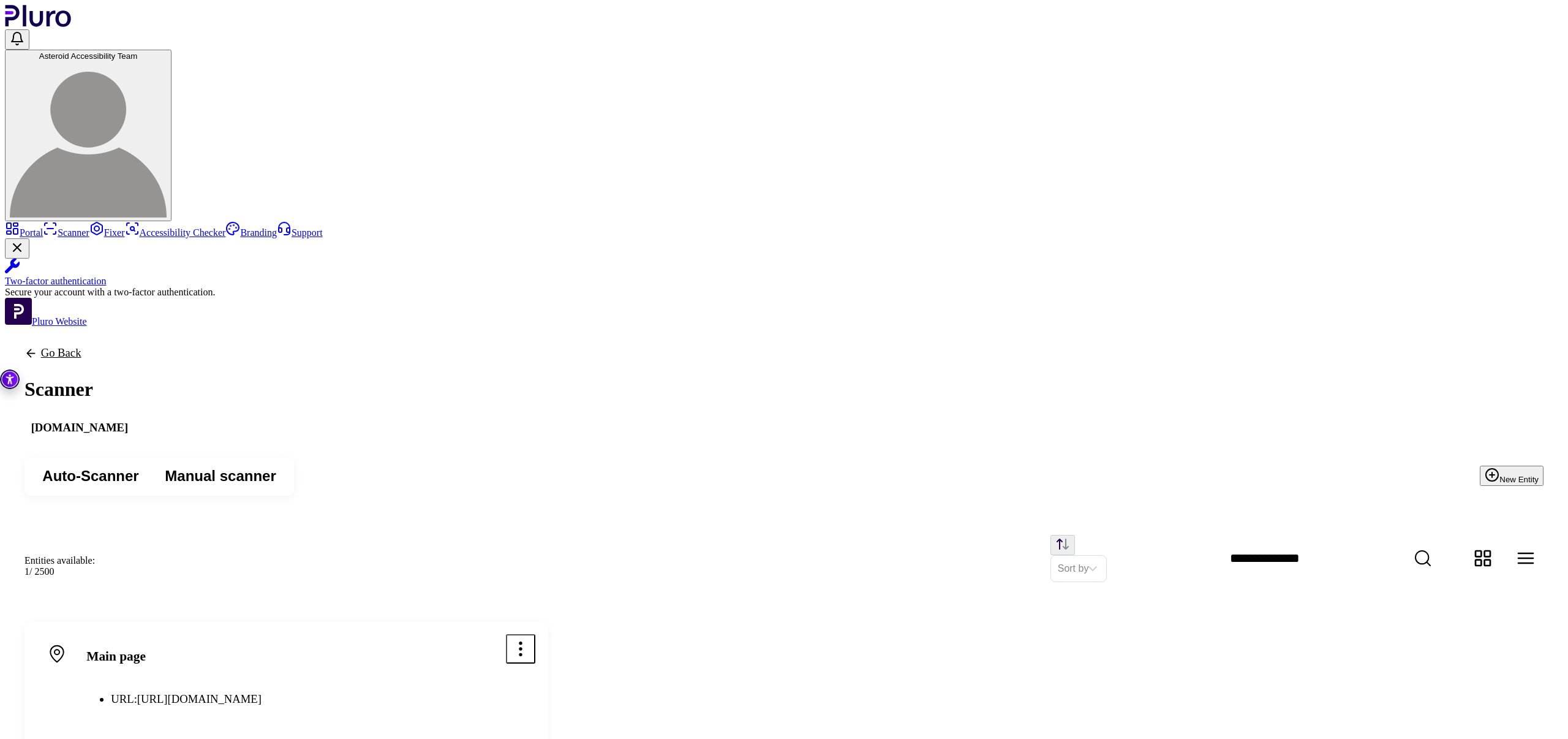
click at [521, 642] on icon "Open options menu" at bounding box center [520, 649] width 2 height 13
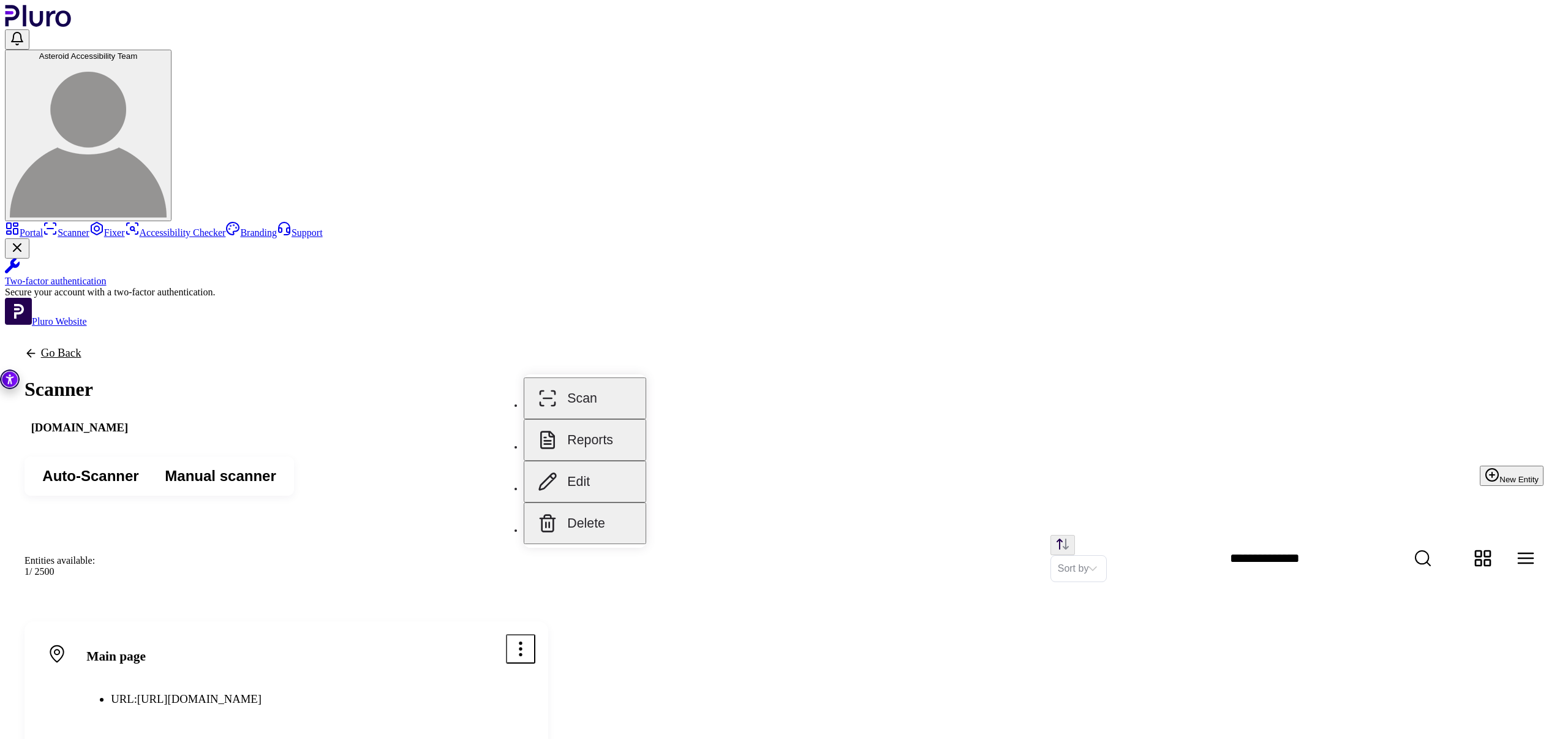
click at [602, 432] on button "Reports" at bounding box center [585, 440] width 123 height 41
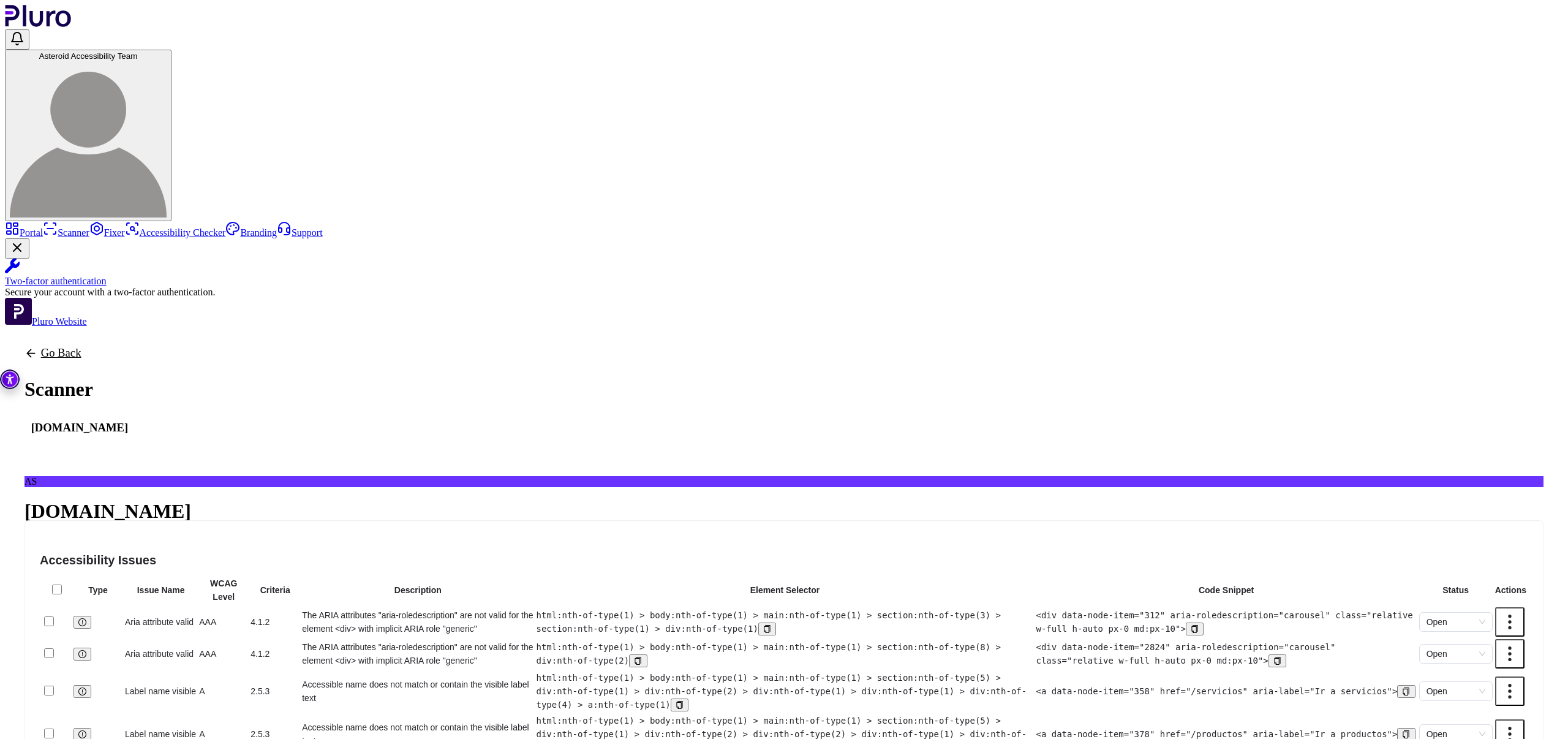
click at [58, 547] on sup "51/100" at bounding box center [41, 554] width 33 height 15
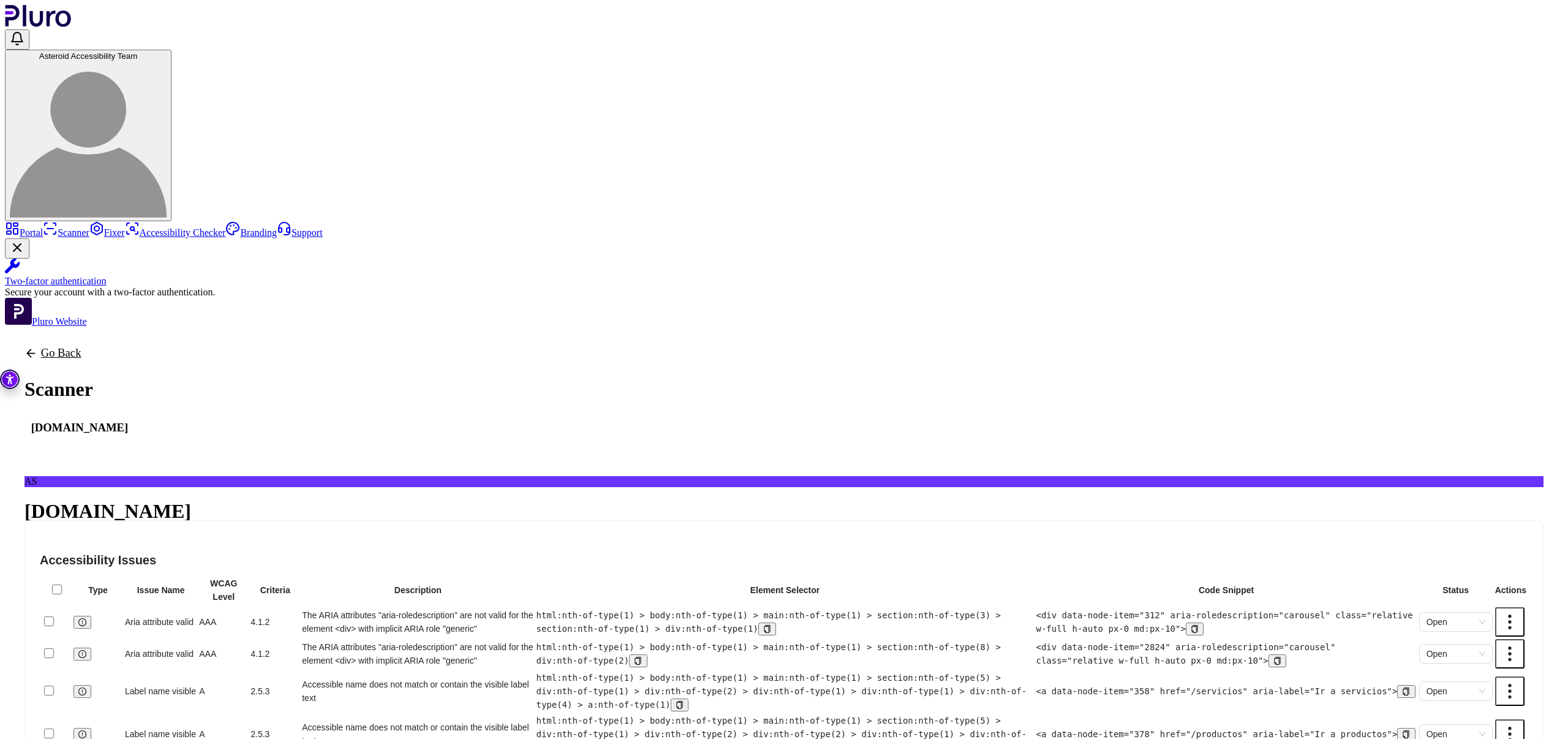
click at [58, 547] on sup "51/100" at bounding box center [41, 554] width 33 height 15
